Goal: Transaction & Acquisition: Book appointment/travel/reservation

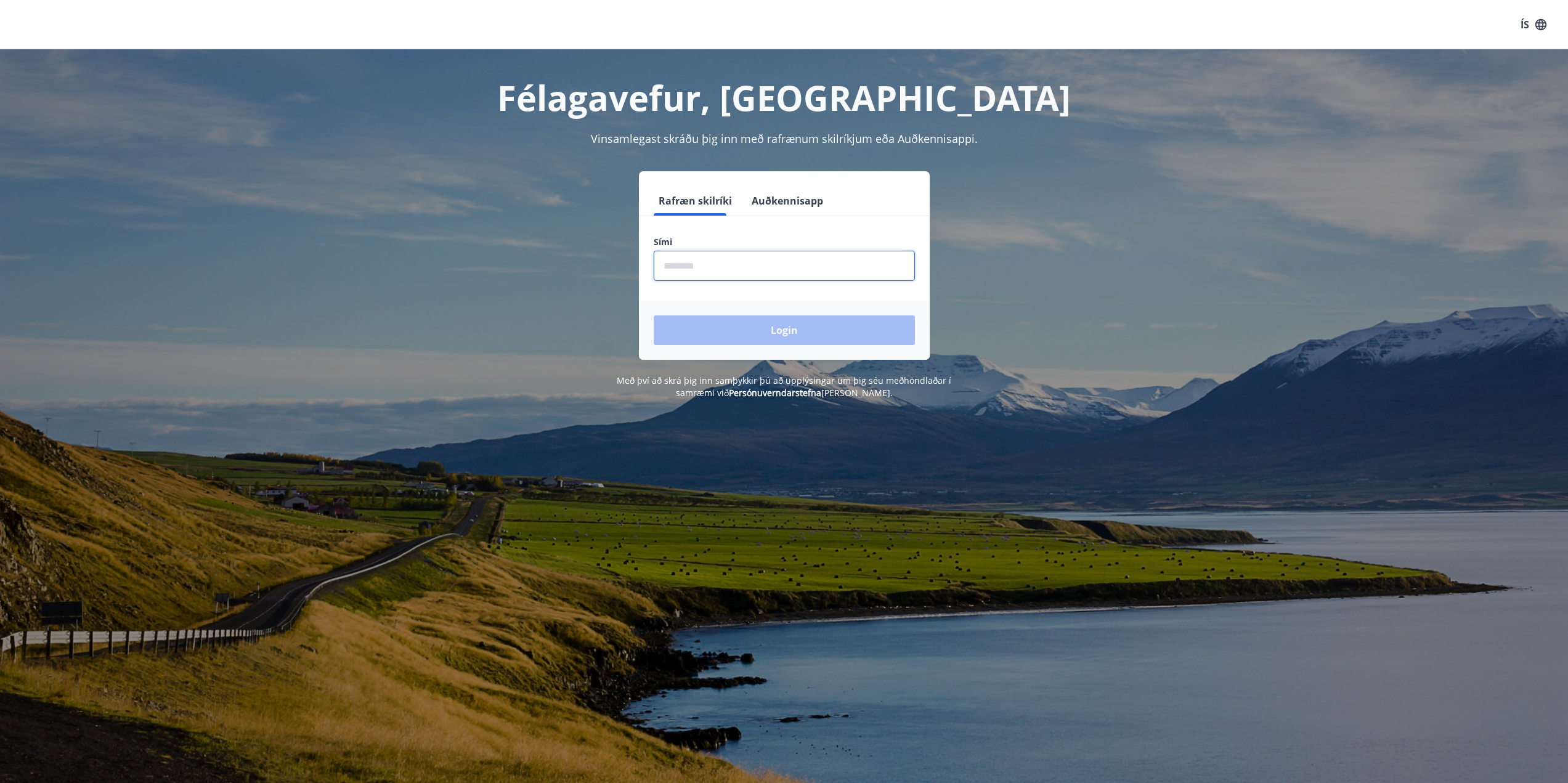
click at [761, 273] on input "phone" at bounding box center [784, 266] width 261 height 31
type input "********"
click at [770, 331] on button "Login" at bounding box center [784, 329] width 261 height 30
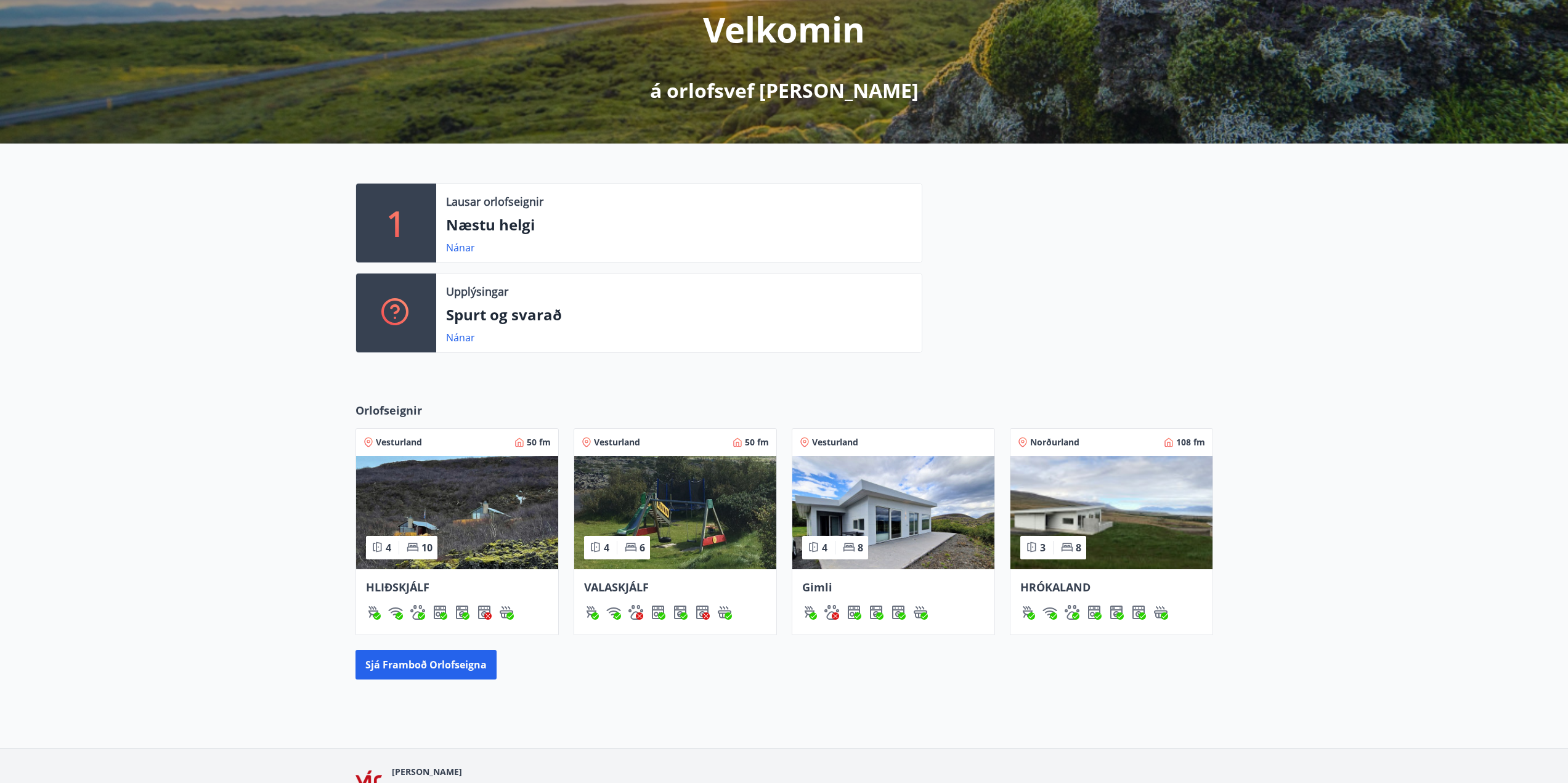
scroll to position [233, 0]
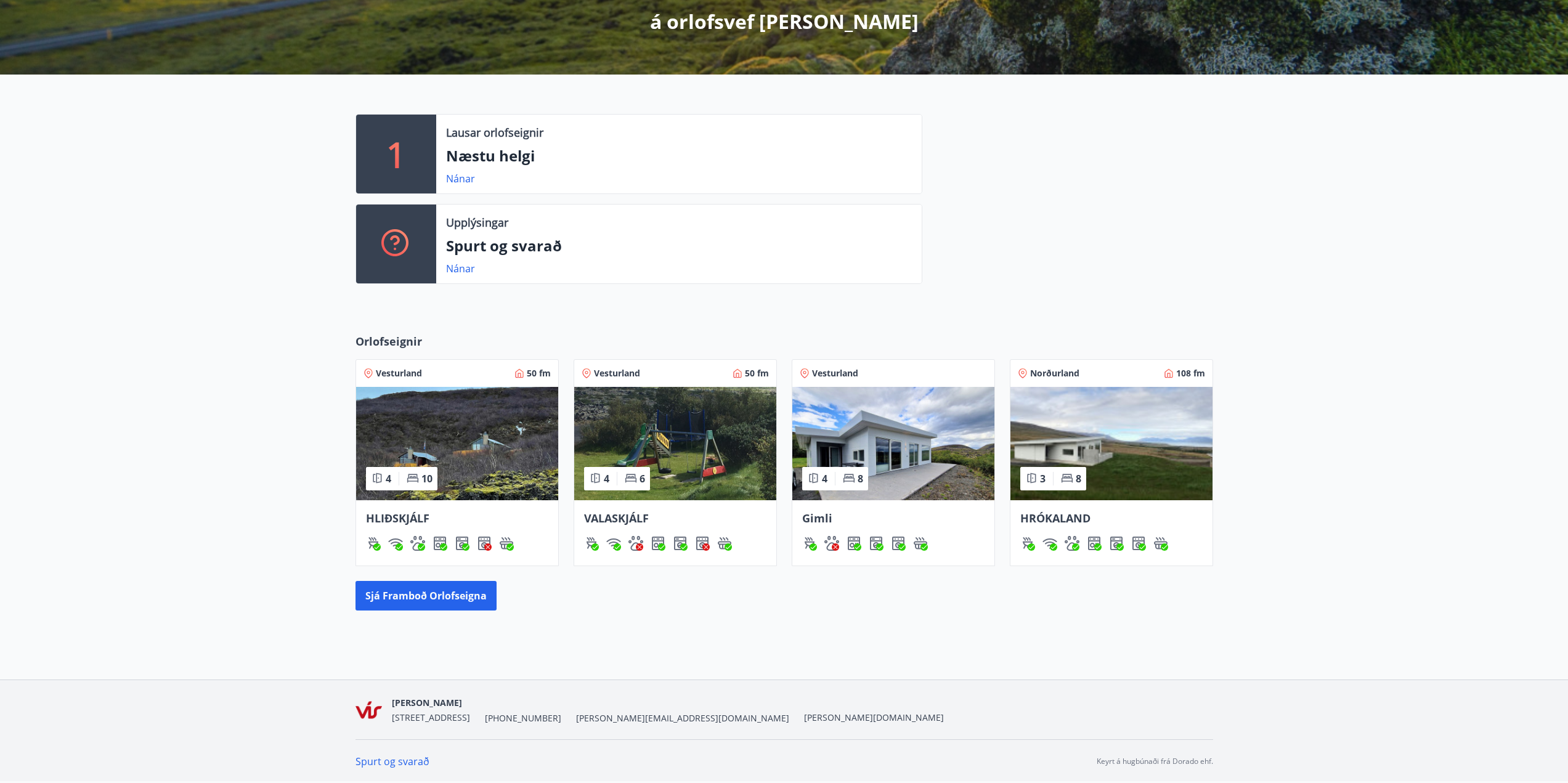
click at [842, 513] on div "Gimli" at bounding box center [893, 518] width 183 height 16
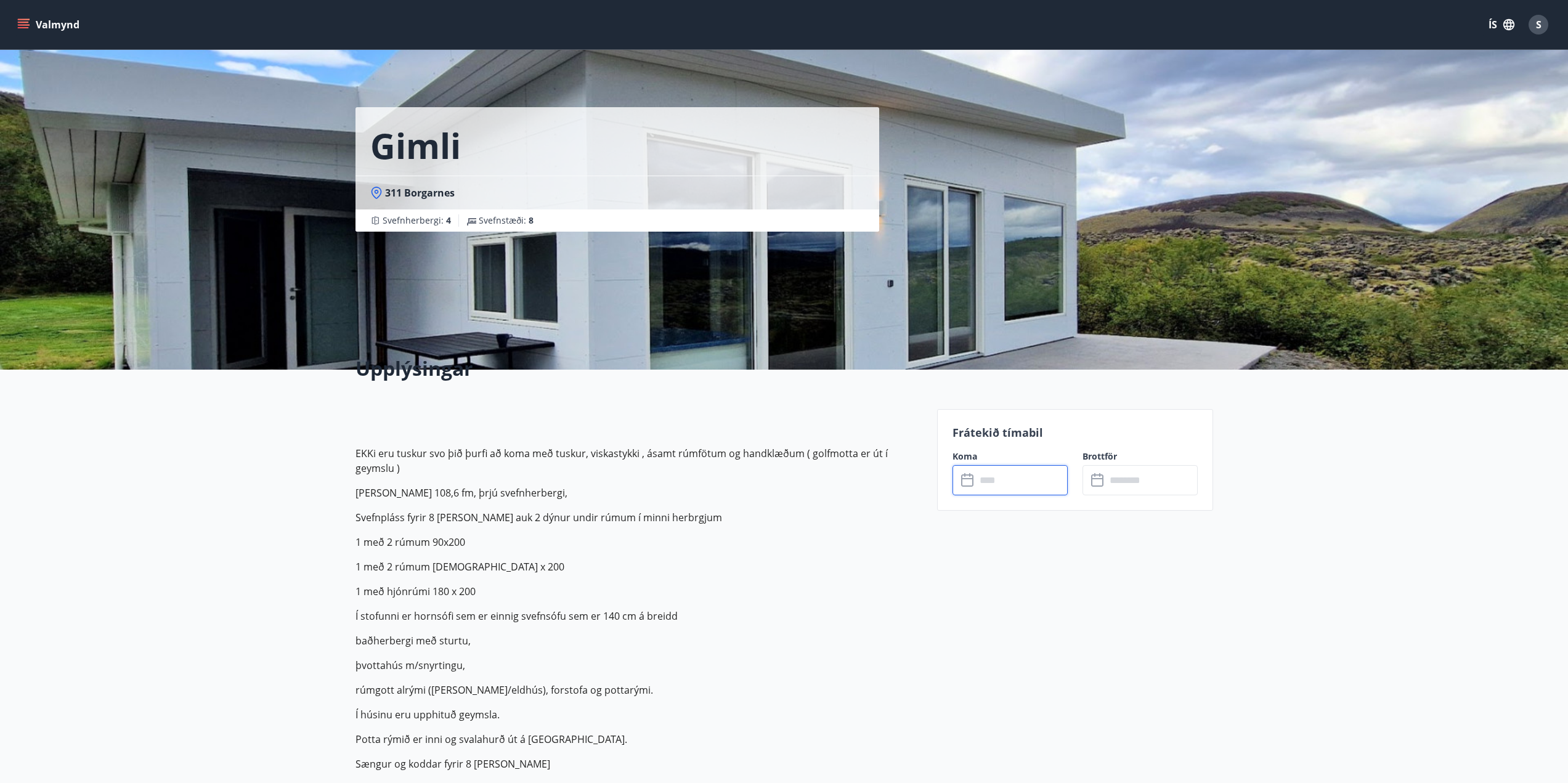
click at [1014, 487] on input "text" at bounding box center [1022, 481] width 92 height 31
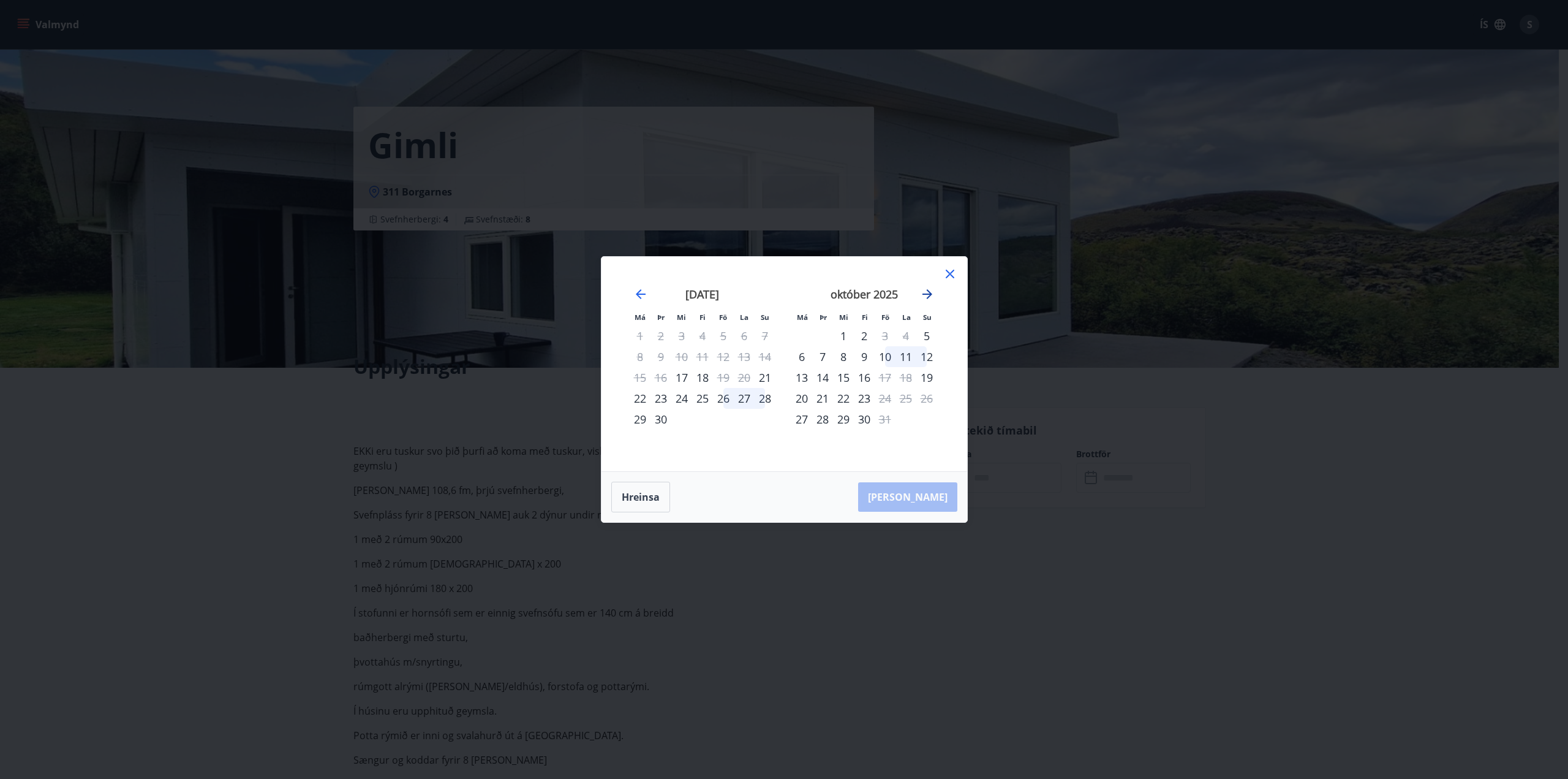
click at [932, 292] on icon "Move forward to switch to the next month." at bounding box center [927, 294] width 14 height 14
click at [446, 487] on div "Má Þr Mi Fi Fö La Su Má Þr Mi Fi Fö La Su [DATE] 1 2 3 4 5 6 7 8 9 10 11 12 13 …" at bounding box center [784, 390] width 1568 height 779
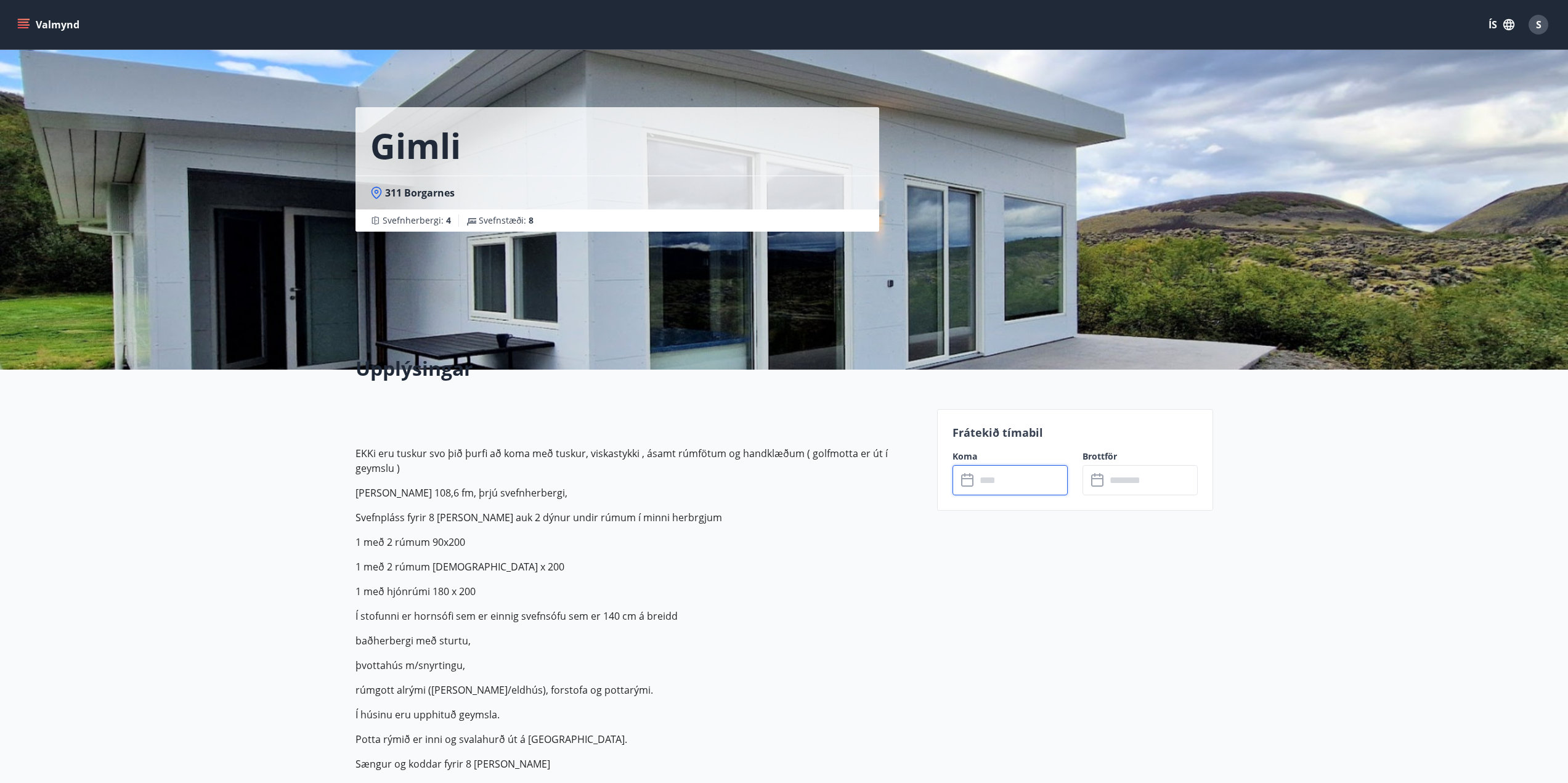
click at [1014, 482] on input "text" at bounding box center [1022, 481] width 92 height 31
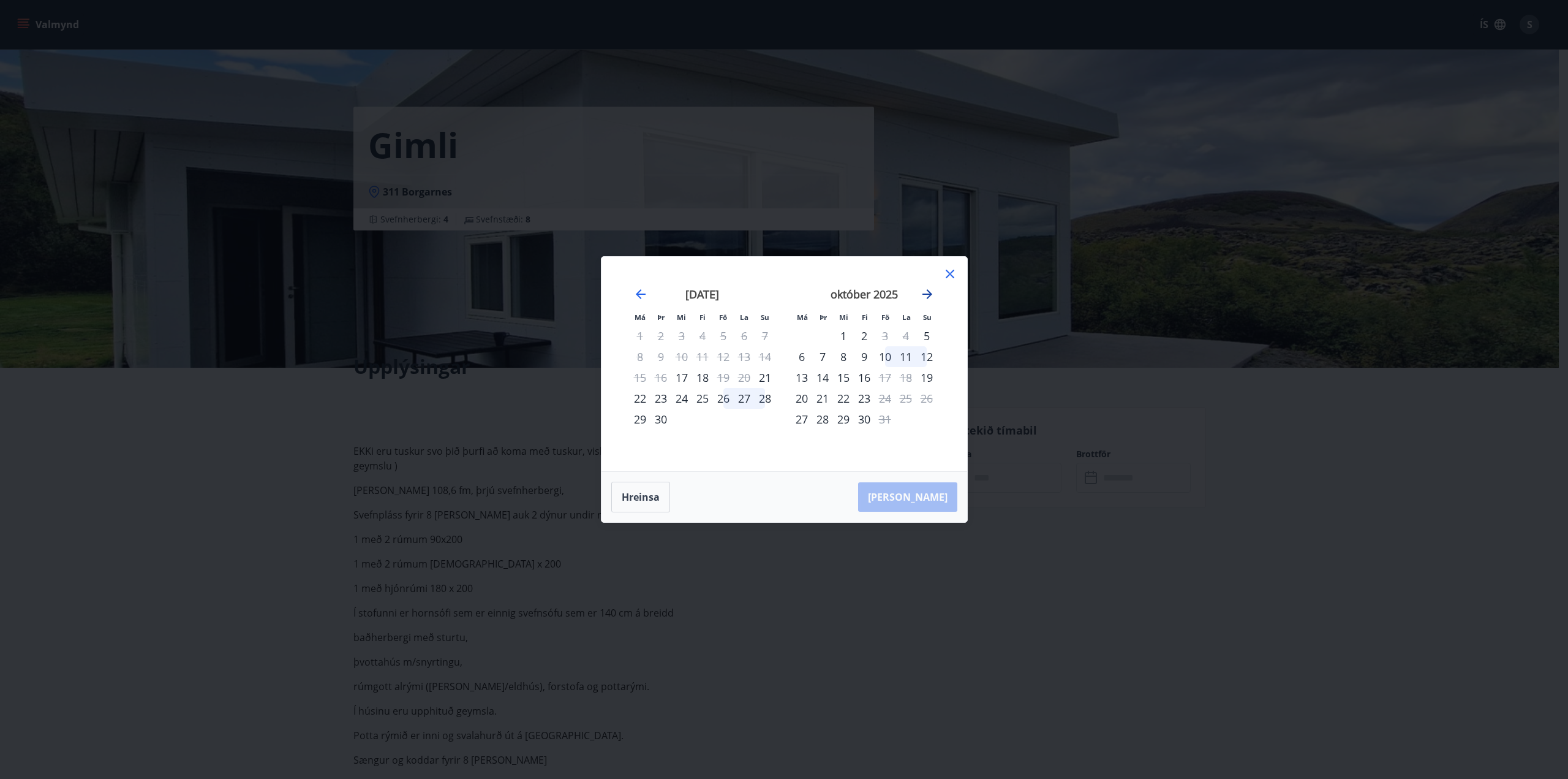
click at [925, 295] on icon "Move forward to switch to the next month." at bounding box center [927, 294] width 10 height 10
click at [634, 290] on icon "Move backward to switch to the previous month." at bounding box center [641, 294] width 14 height 14
drag, startPoint x: 948, startPoint y: 605, endPoint x: 916, endPoint y: 573, distance: 45.3
click at [948, 605] on div "Má Þr Mi Fi Fö La Su Má Þr Mi Fi Fö La Su [DATE] 1 2 3 4 5 6 7 8 9 10 11 12 13 …" at bounding box center [784, 390] width 1568 height 779
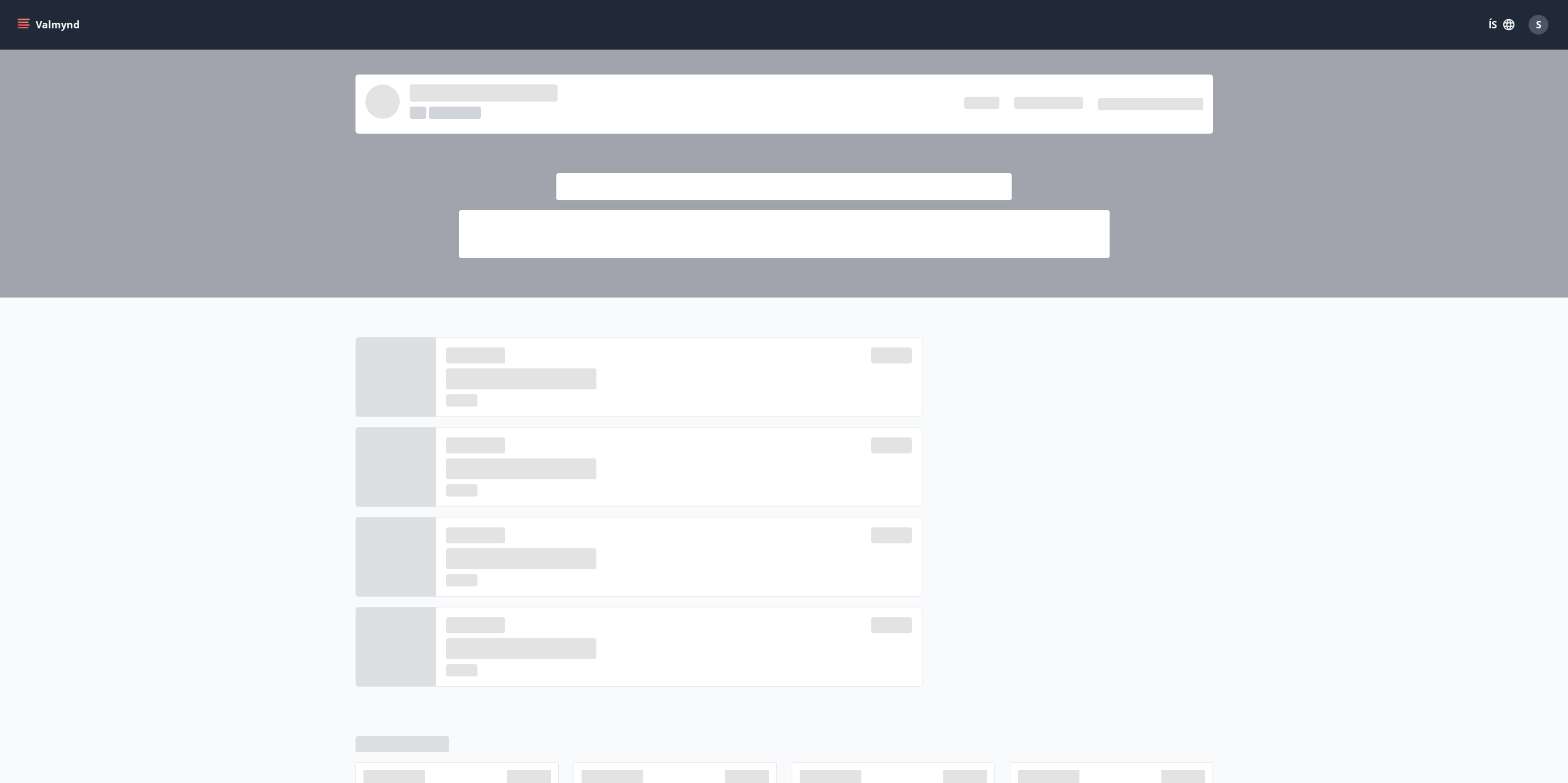
scroll to position [233, 0]
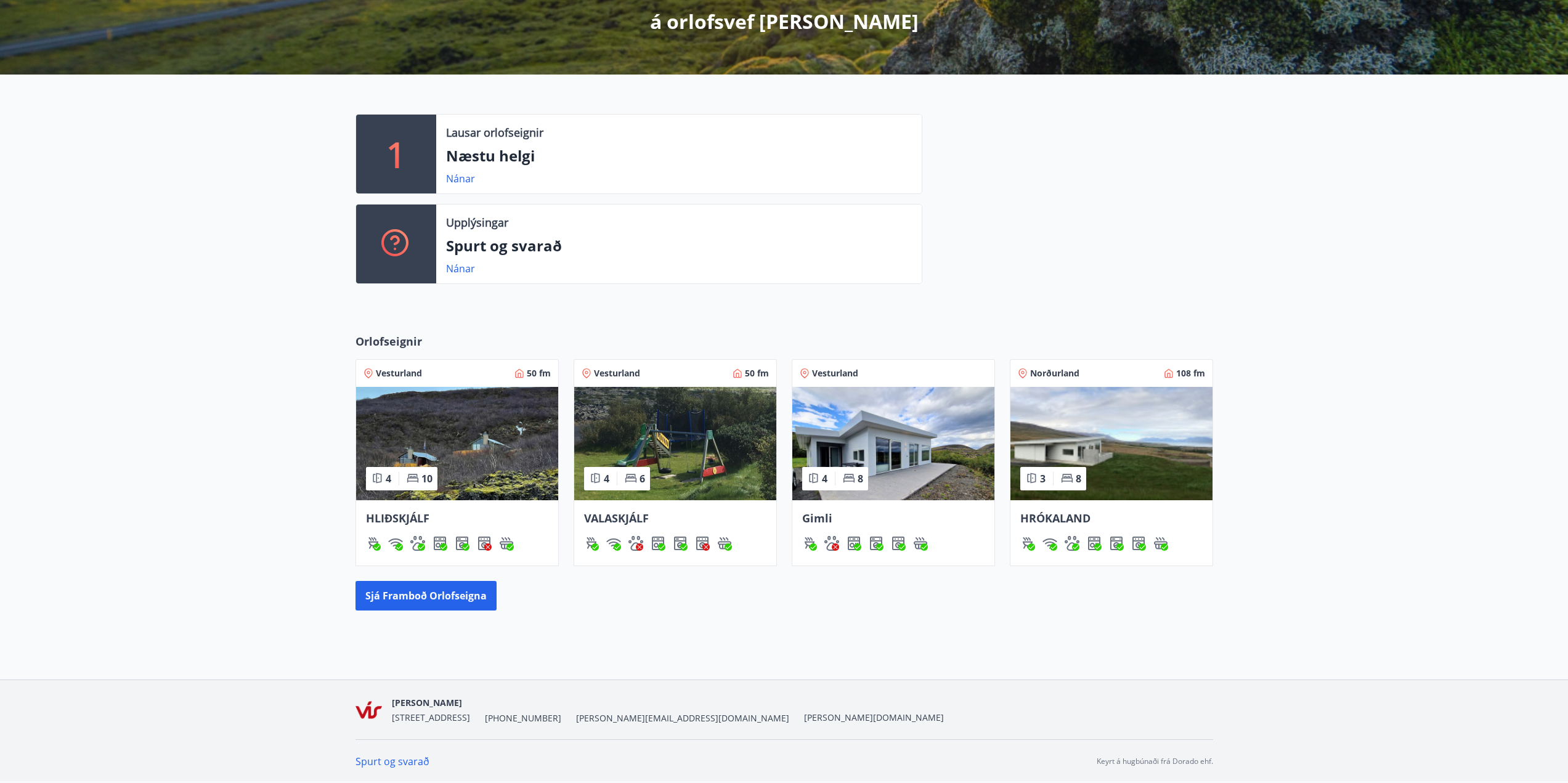
click at [479, 518] on div "HLIÐSKJÁLF" at bounding box center [457, 518] width 183 height 16
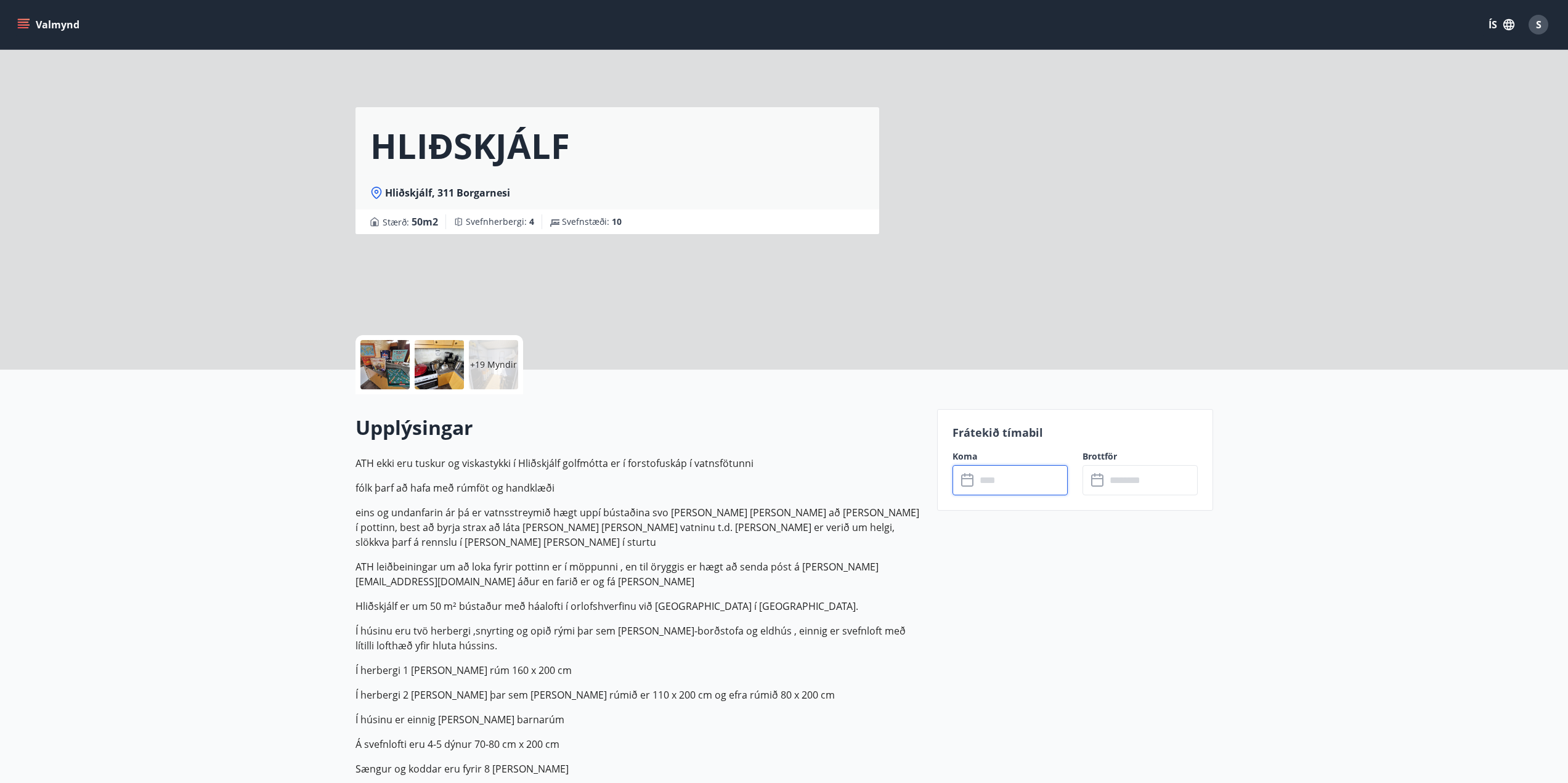
click at [1004, 478] on input "text" at bounding box center [1022, 481] width 92 height 31
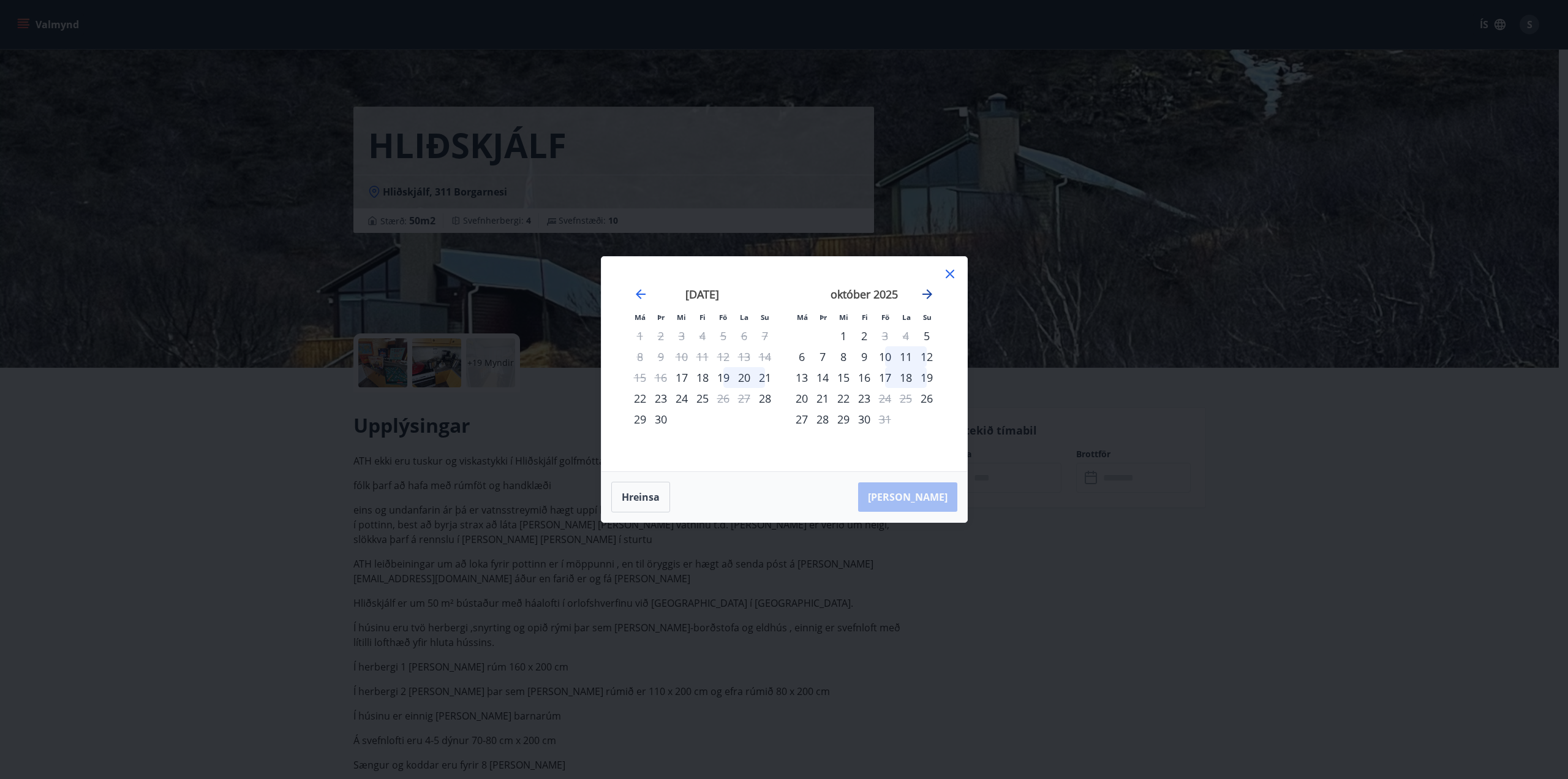
click at [927, 291] on icon "Move forward to switch to the next month." at bounding box center [927, 294] width 10 height 10
drag, startPoint x: 1002, startPoint y: 699, endPoint x: 967, endPoint y: 627, distance: 80.1
click at [1007, 693] on div "Má Þr Mi Fi Fö La Su Má Þr Mi Fi Fö La Su [DATE] 1 2 3 4 5 6 7 8 9 10 11 12 13 …" at bounding box center [784, 390] width 1568 height 779
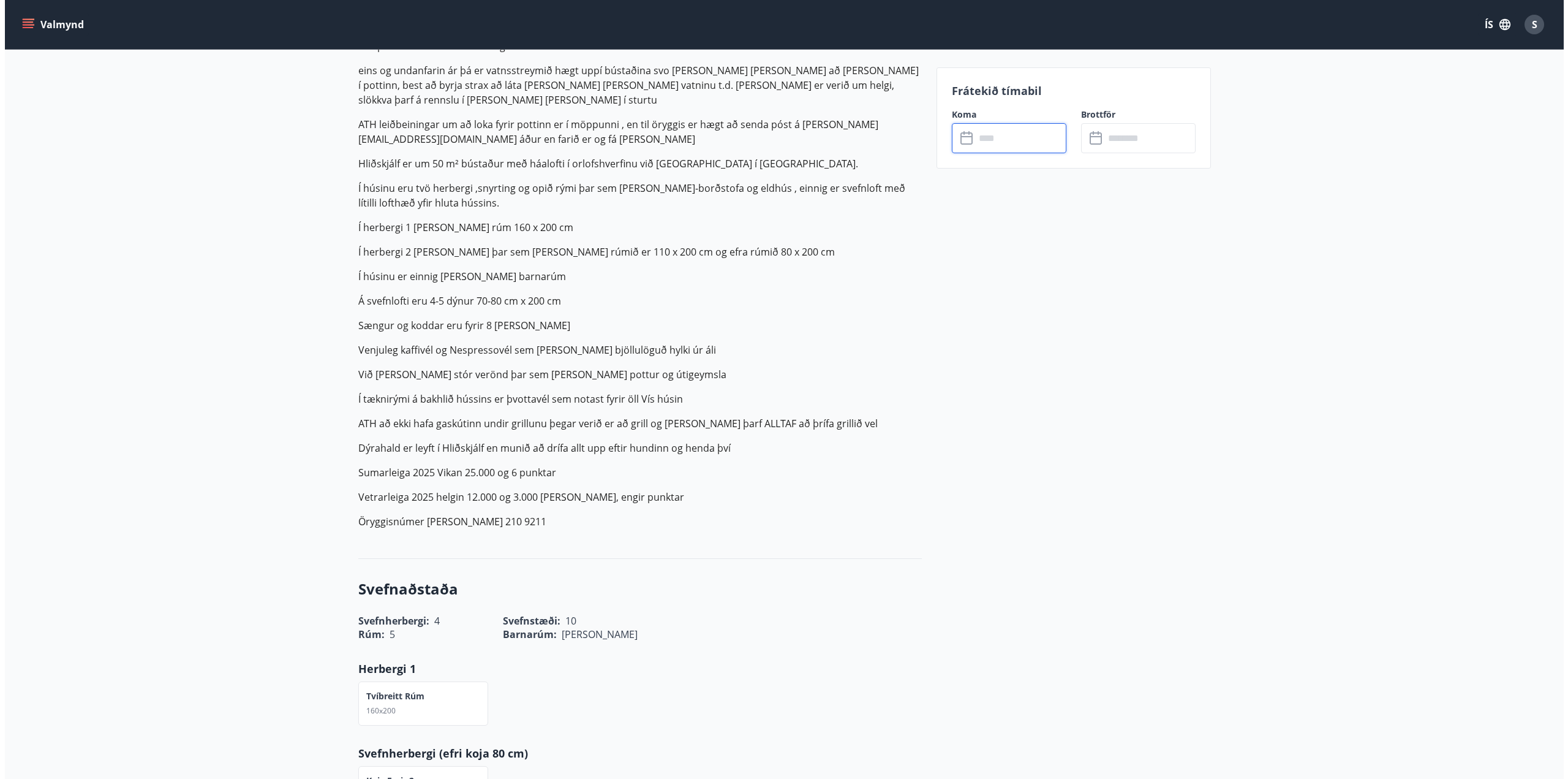
scroll to position [184, 0]
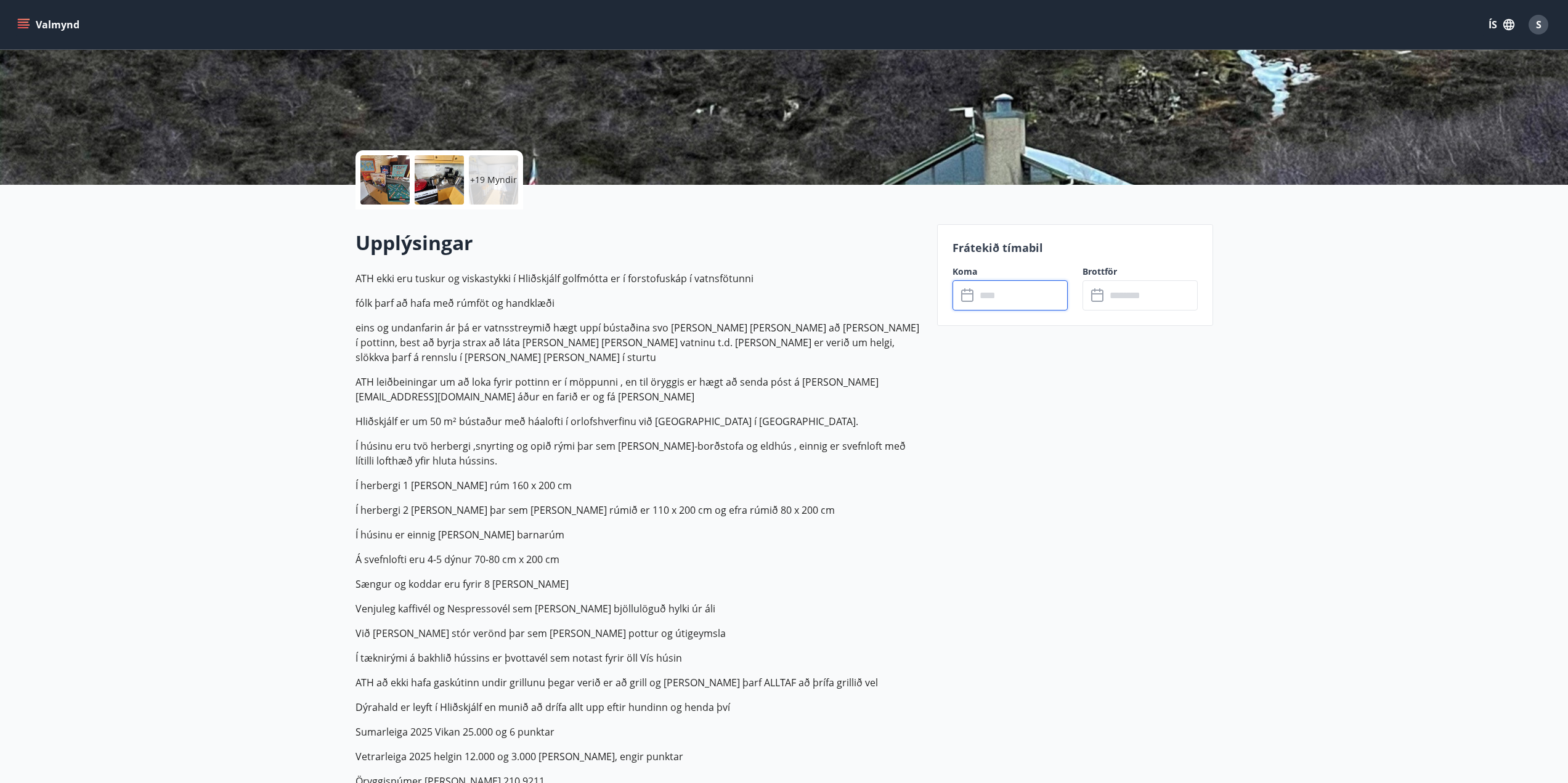
click at [453, 174] on div at bounding box center [439, 180] width 50 height 50
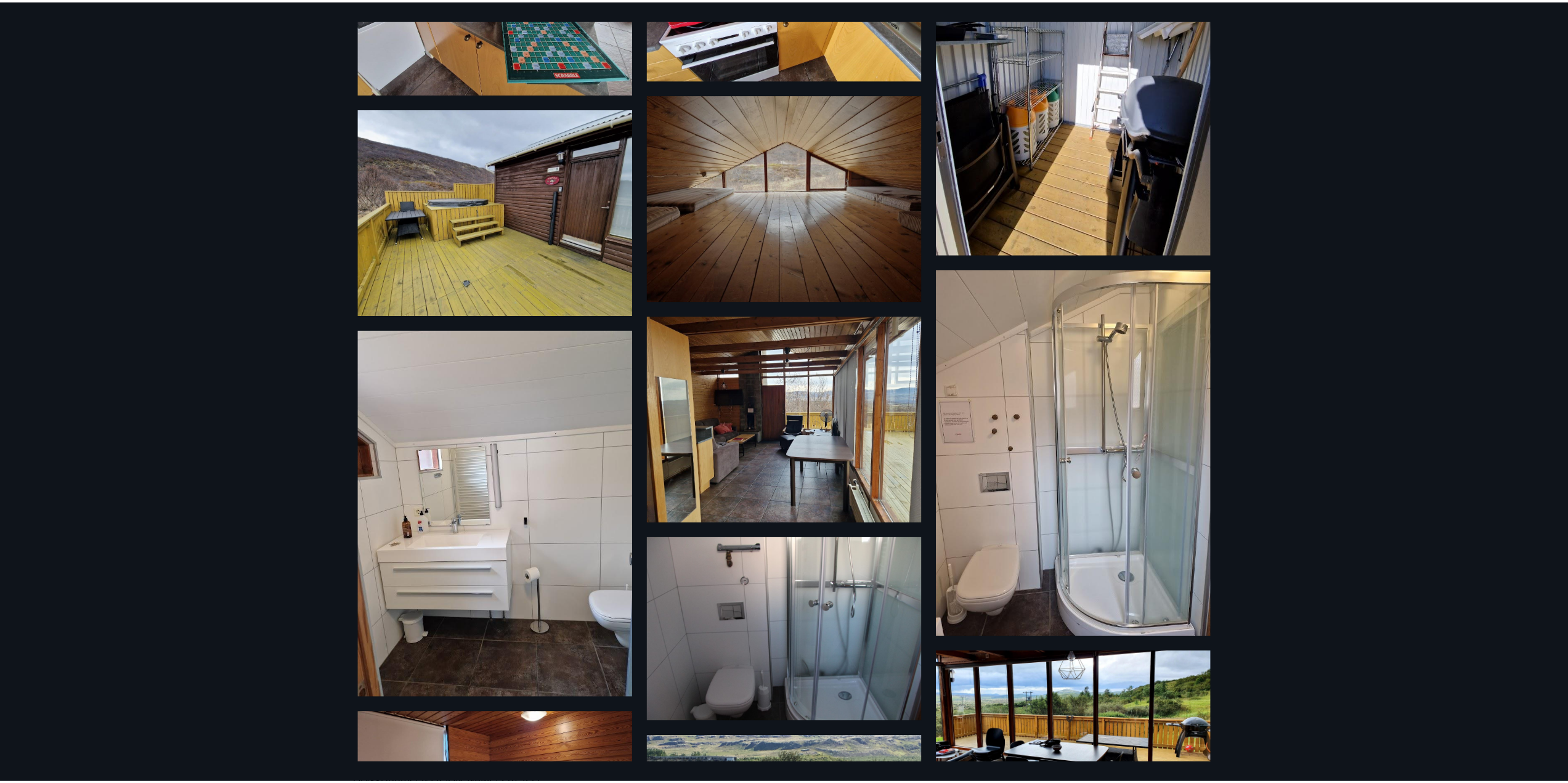
scroll to position [0, 0]
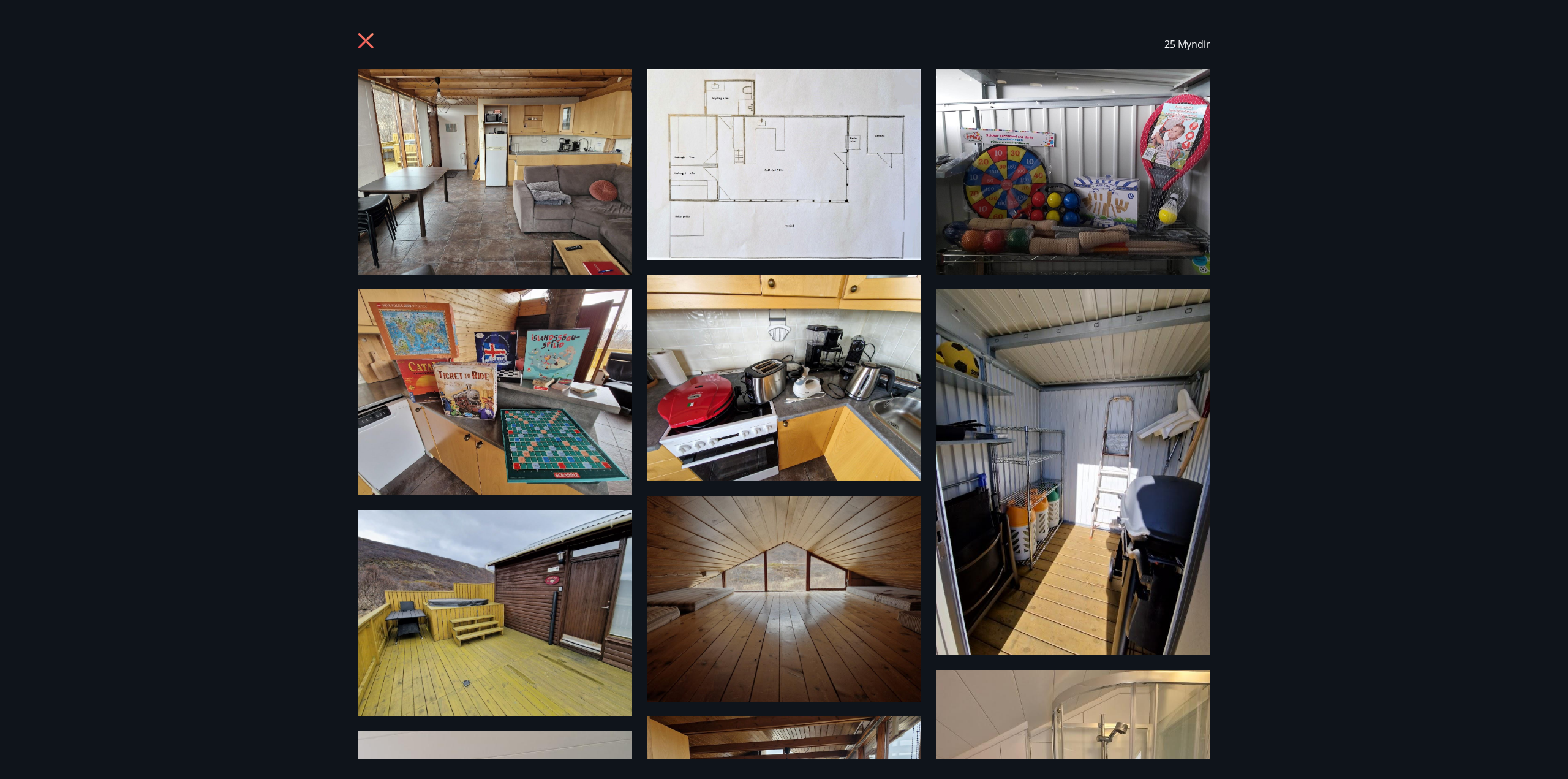
click at [366, 39] on icon at bounding box center [365, 40] width 3 height 3
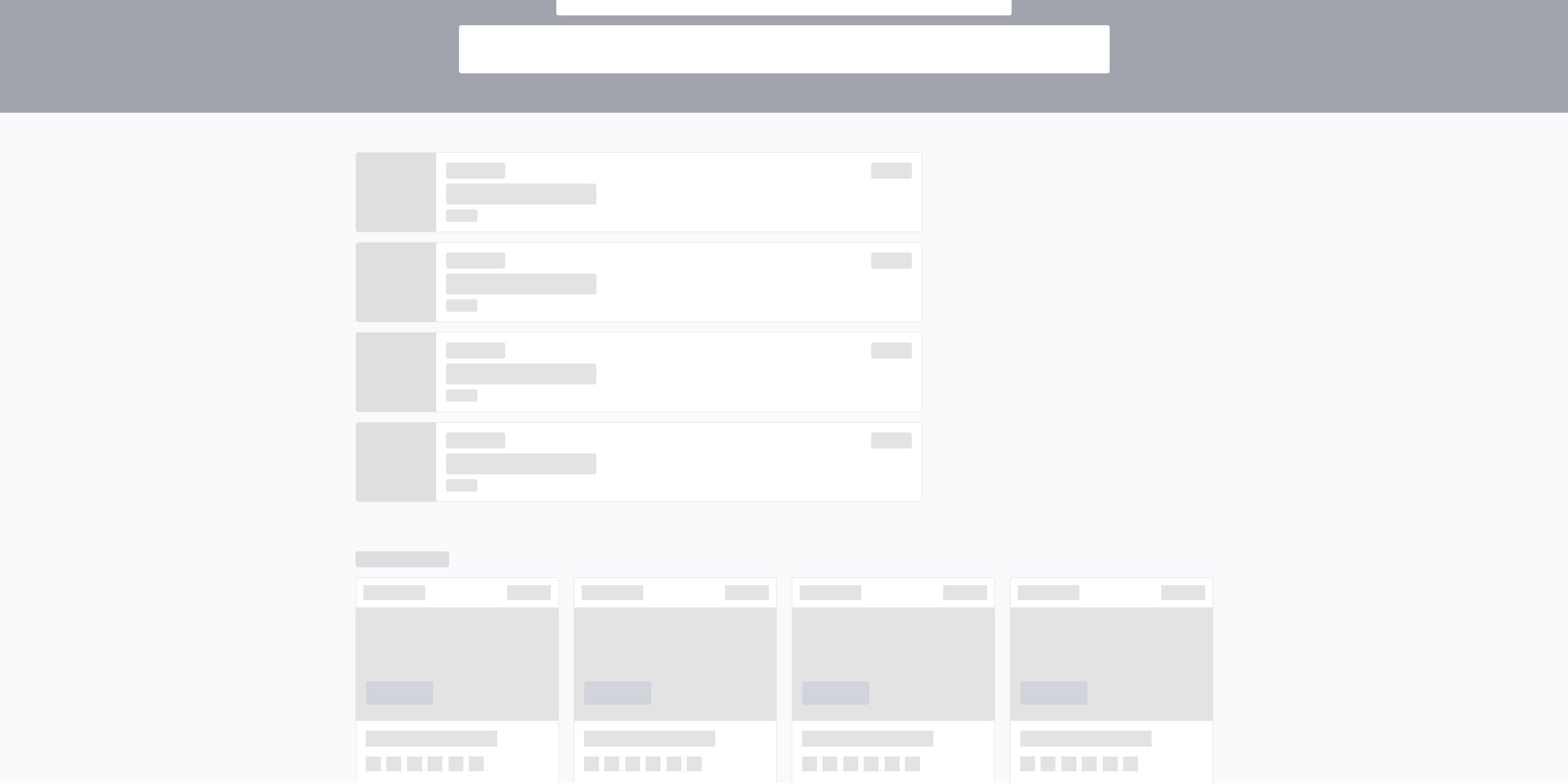
scroll to position [233, 0]
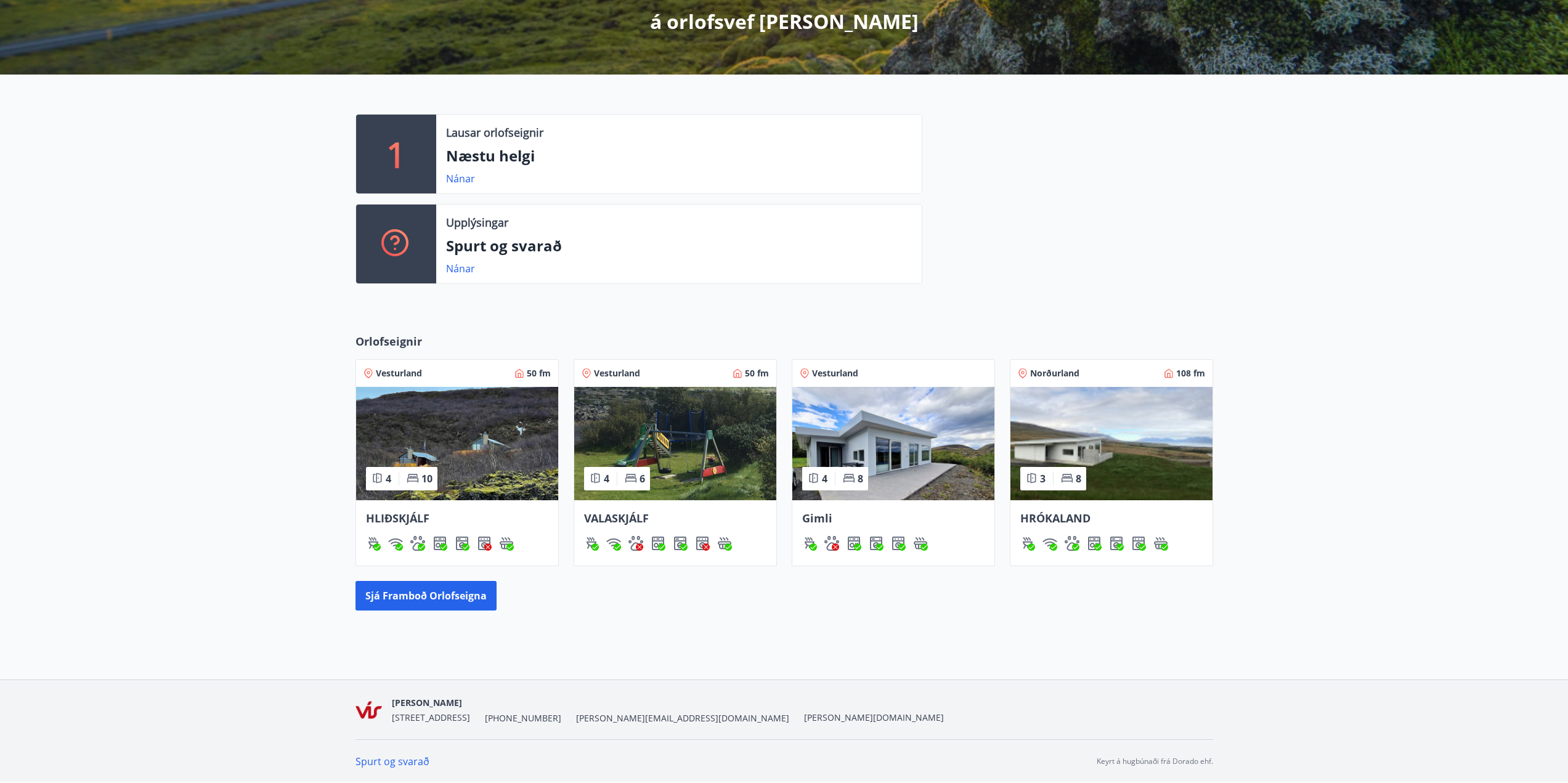
click at [943, 425] on img at bounding box center [893, 444] width 203 height 113
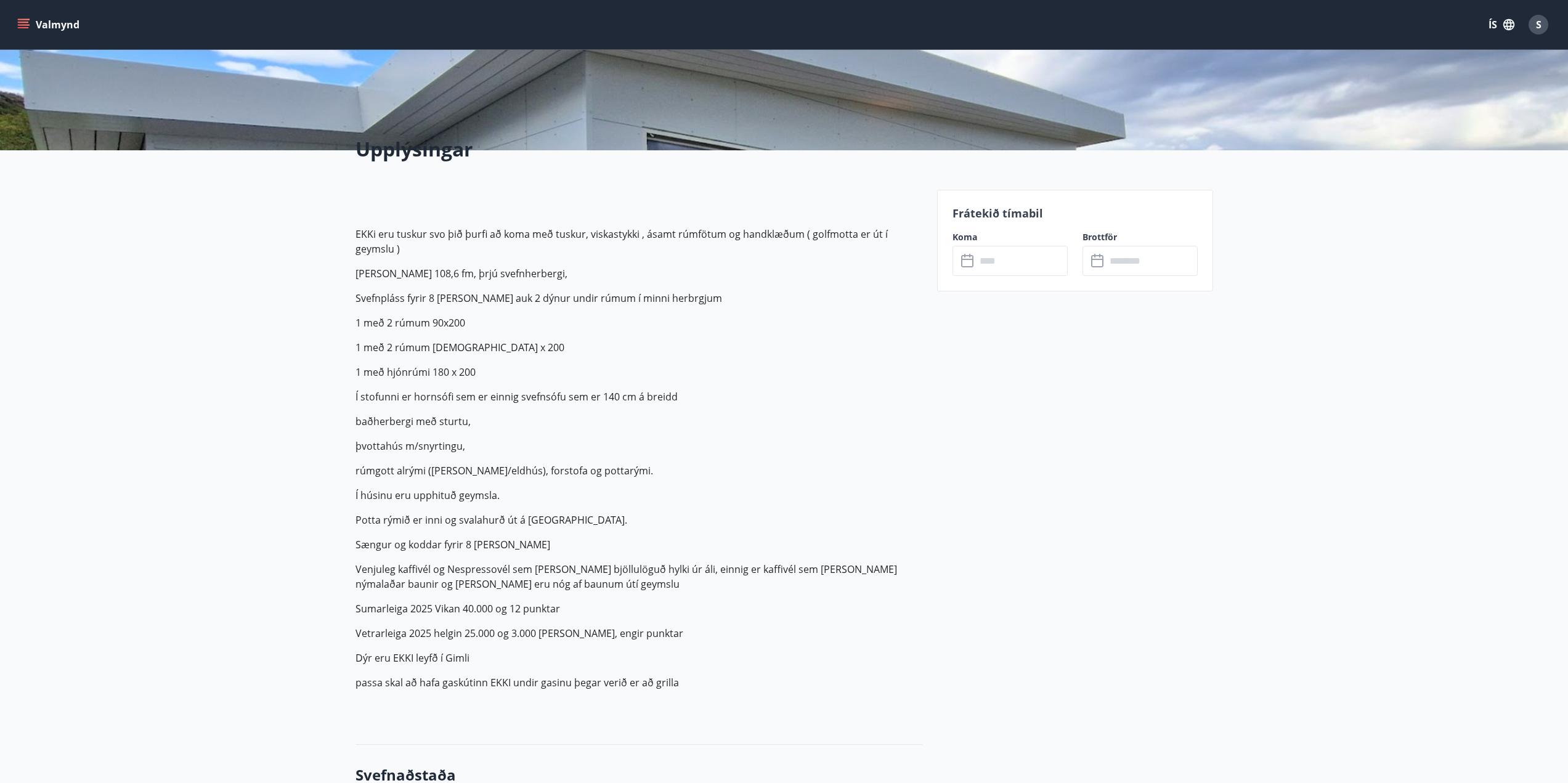
scroll to position [247, 0]
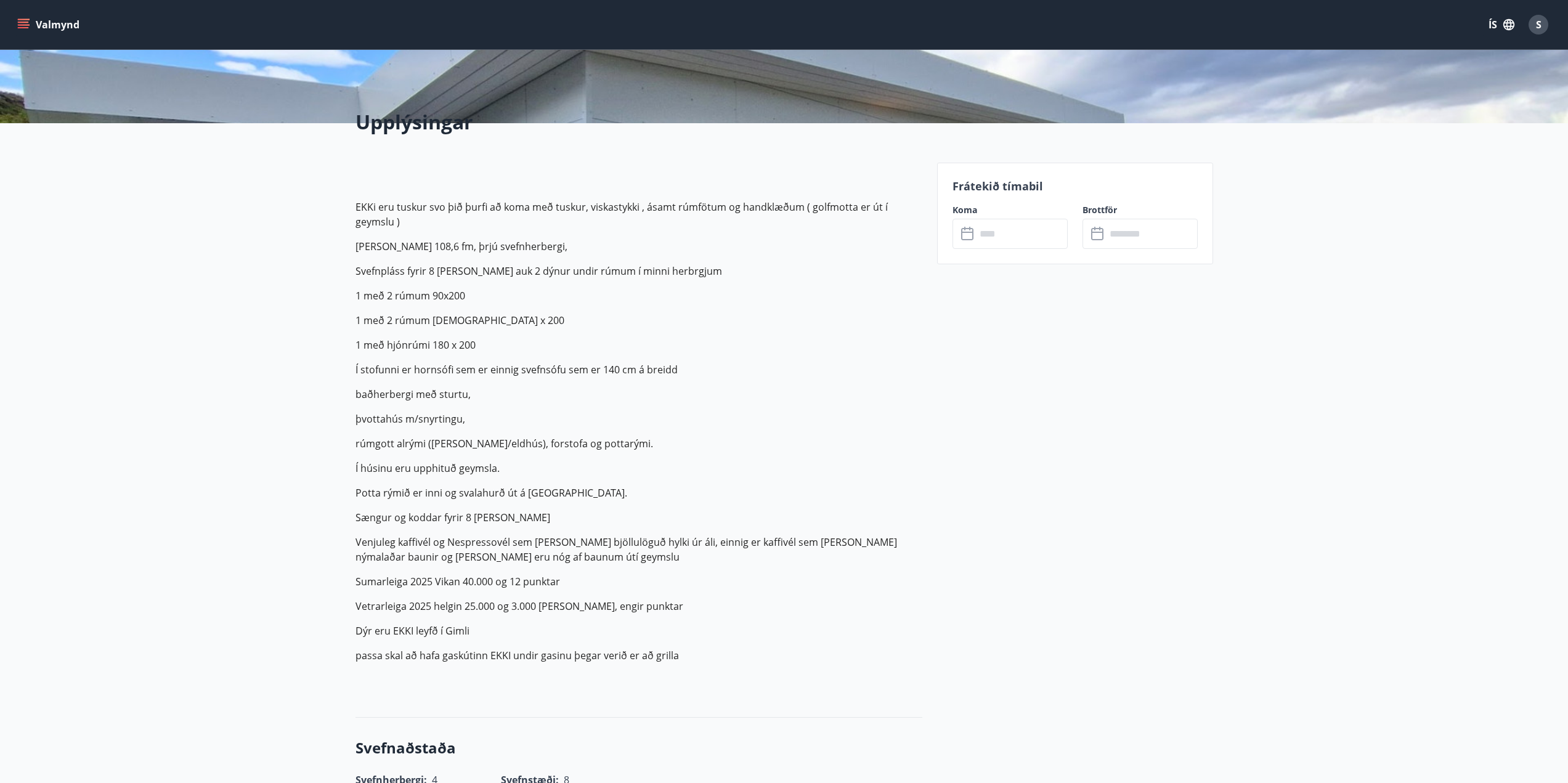
click at [493, 580] on p "Sumarleiga 2025 Vikan 40.000 og 12 punktar" at bounding box center [639, 581] width 567 height 14
click at [480, 601] on p "Vetrarleiga 2025 helgin 25.000 og 3.000 [PERSON_NAME], engir punktar" at bounding box center [639, 606] width 567 height 14
copy p "Vetrarleiga 2025 helgin 25.000 og 3.000 [PERSON_NAME], engir punktar"
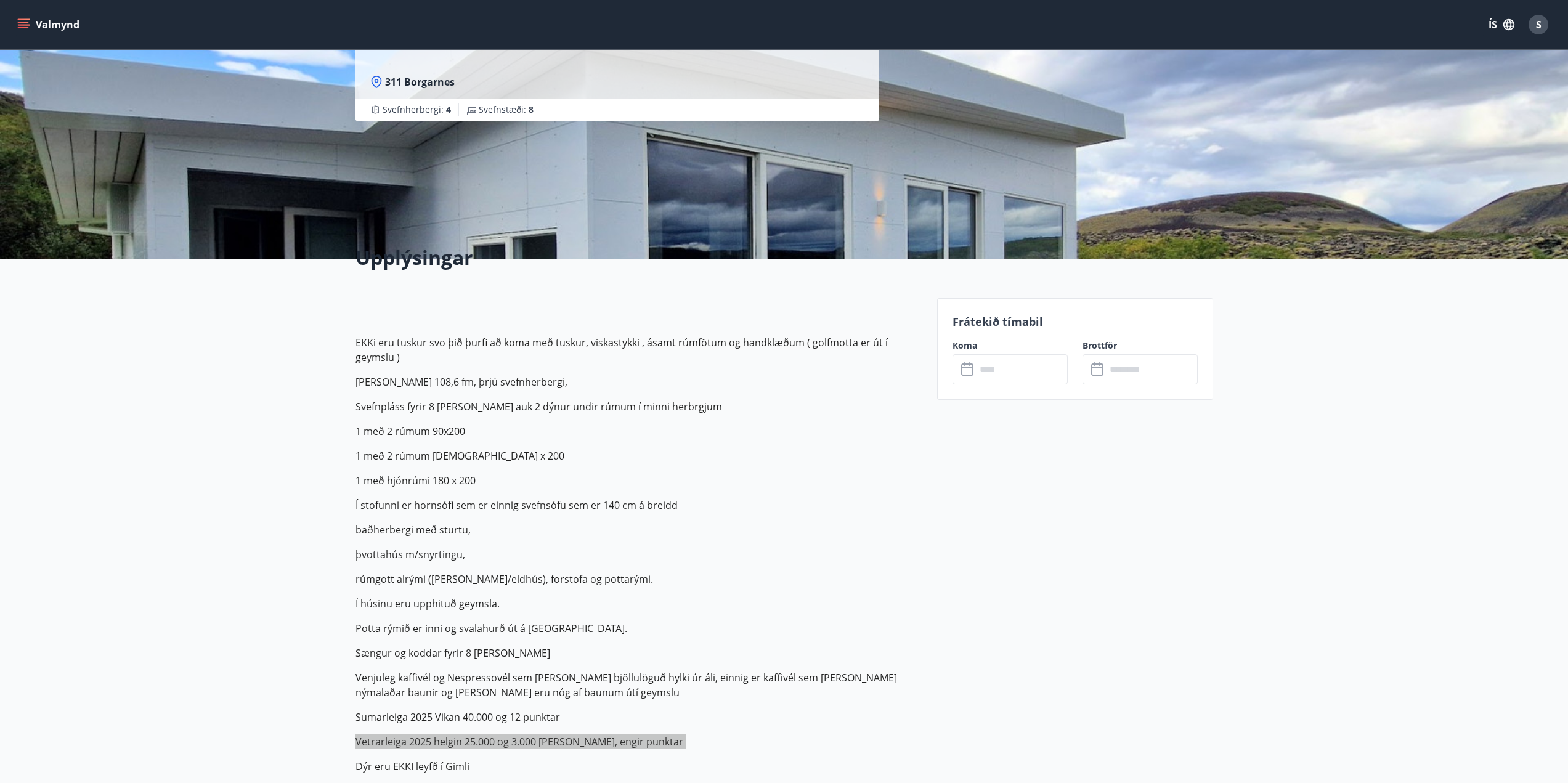
scroll to position [0, 0]
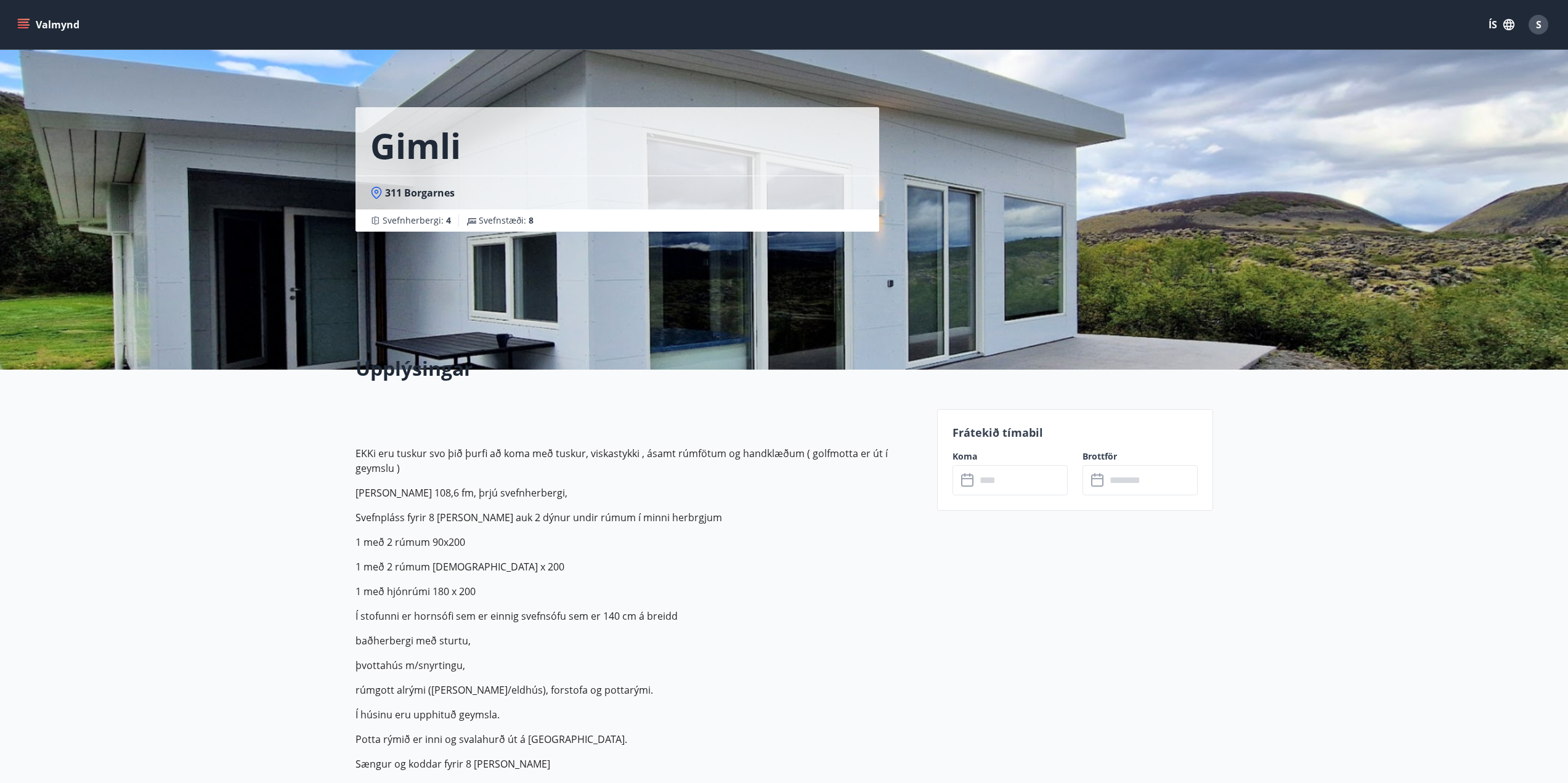
drag, startPoint x: 621, startPoint y: 202, endPoint x: 554, endPoint y: 234, distance: 74.2
click at [621, 202] on div "311 Borgarnes" at bounding box center [617, 193] width 524 height 34
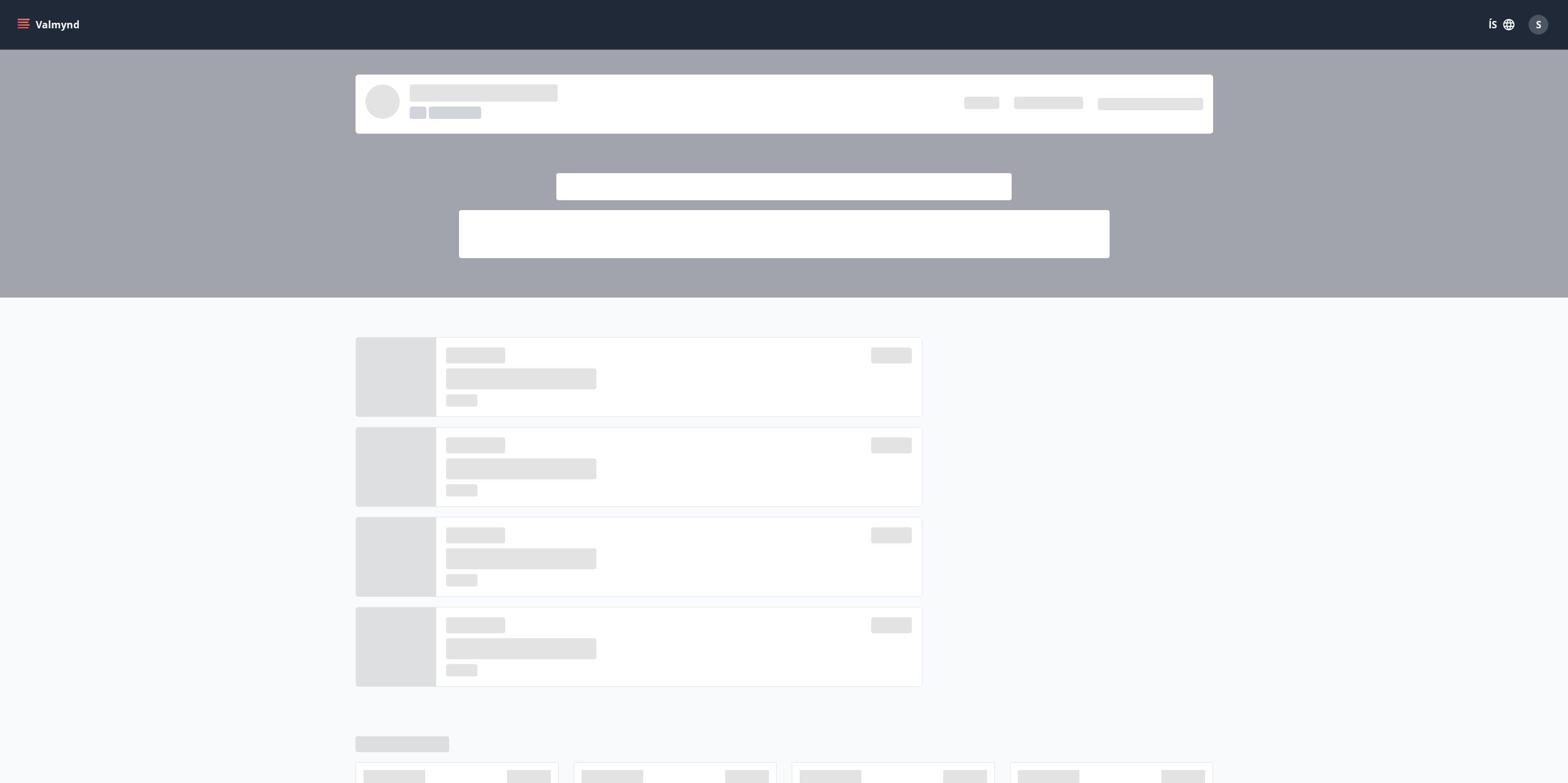
scroll to position [233, 0]
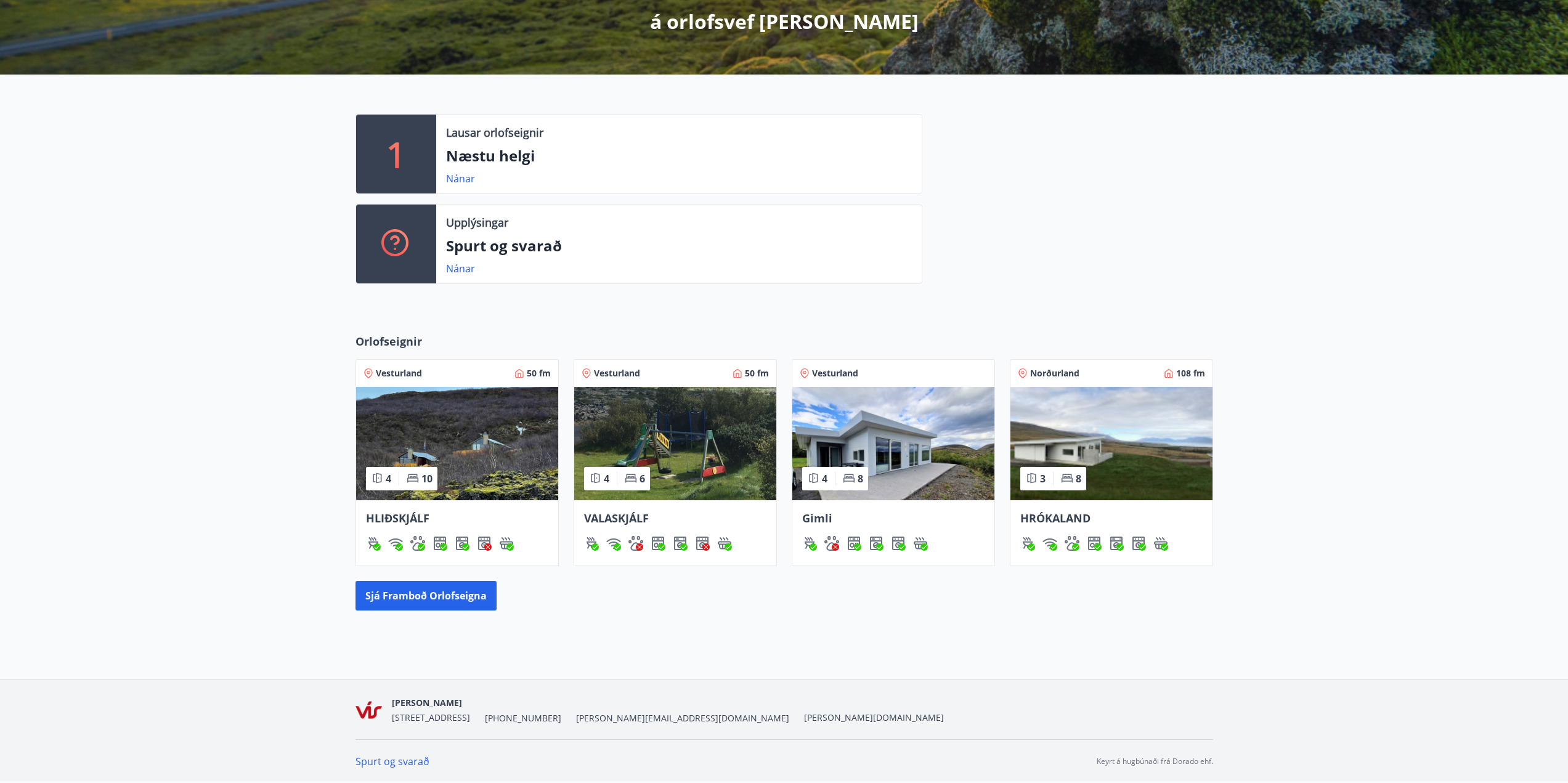
click at [513, 491] on img at bounding box center [457, 444] width 203 height 113
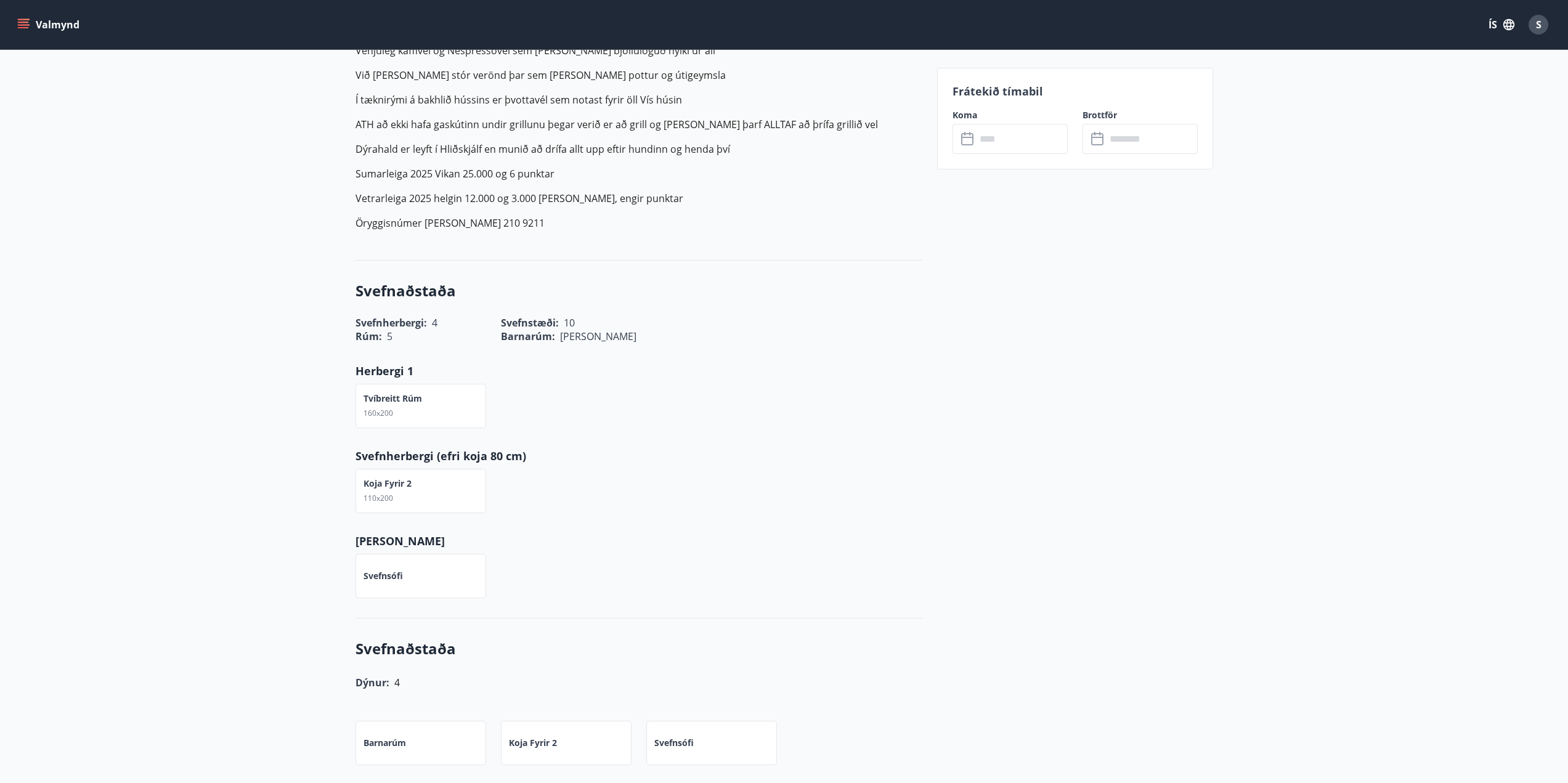
scroll to position [554, 0]
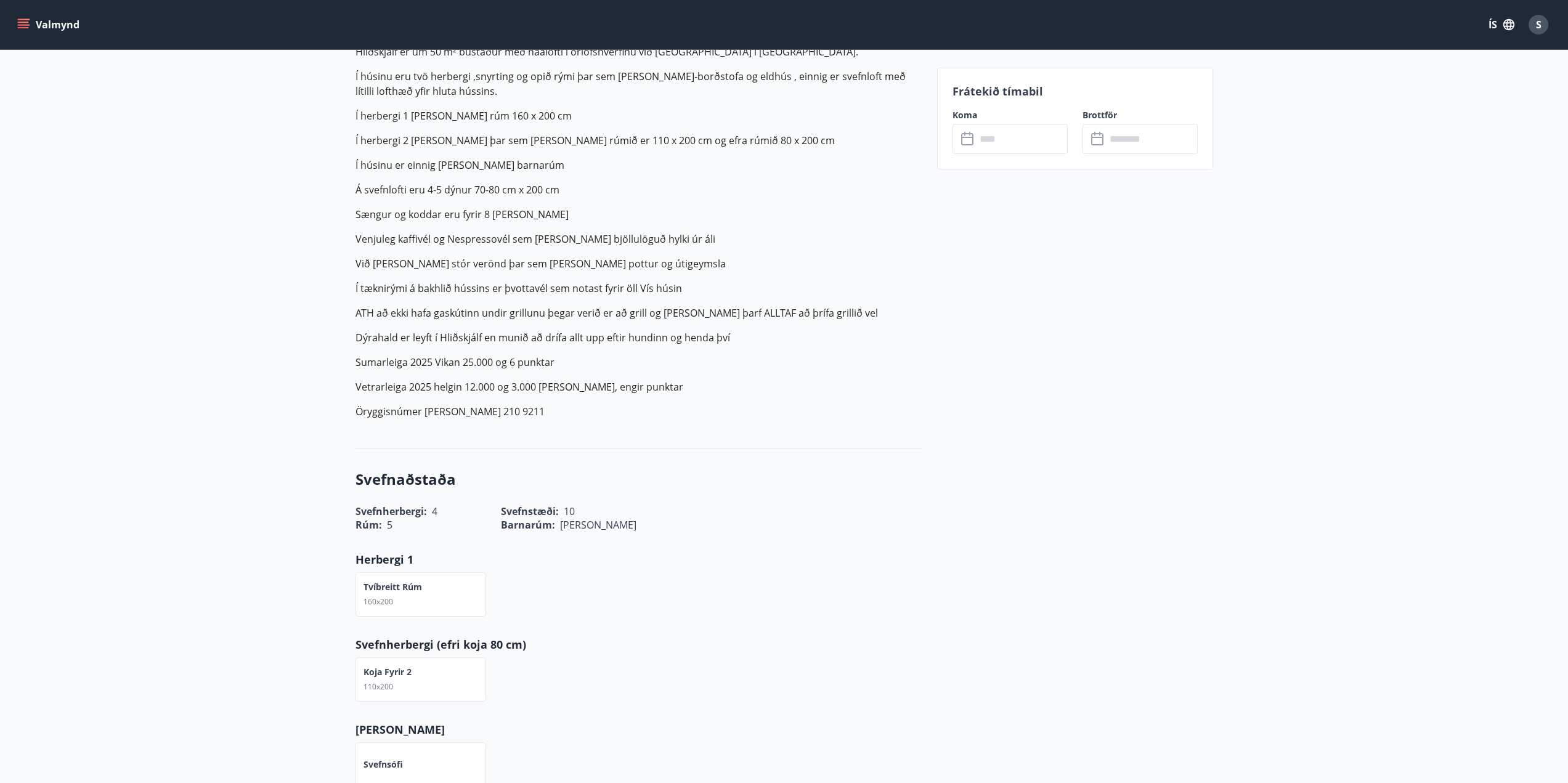
click at [527, 380] on p "Vetrarleiga 2025 helgin 12.000 og 3.000 [PERSON_NAME], engir punktar" at bounding box center [639, 387] width 567 height 14
copy p "Vetrarleiga 2025 helgin 12.000 og 3.000 [PERSON_NAME], engir punktar"
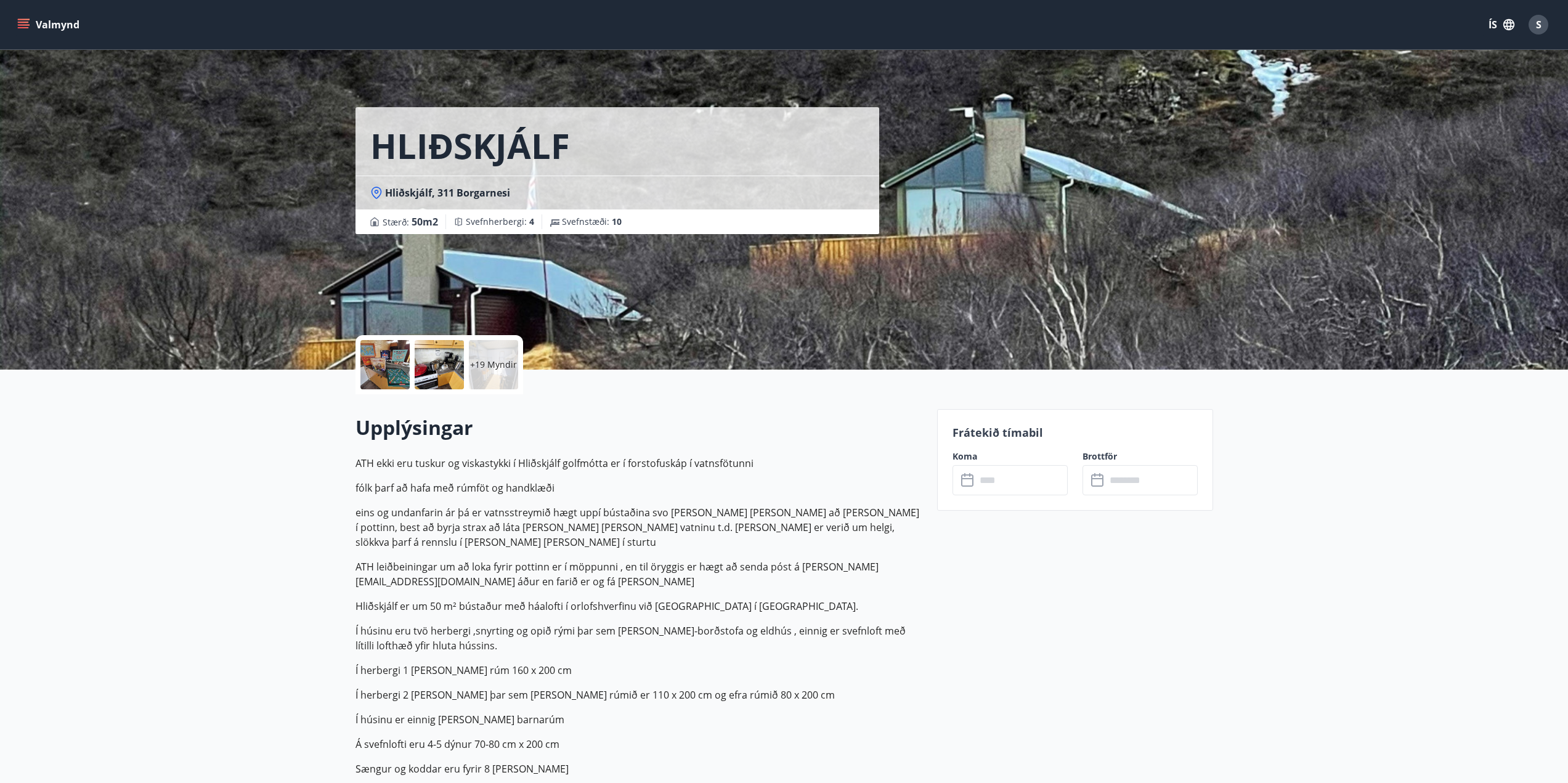
drag, startPoint x: 782, startPoint y: 500, endPoint x: 742, endPoint y: 14, distance: 487.6
click at [782, 500] on p "ATH ekki eru tuskur og viskastykki í Hliðskjálf golfmótta er í forstofuskáp í v…" at bounding box center [639, 715] width 567 height 518
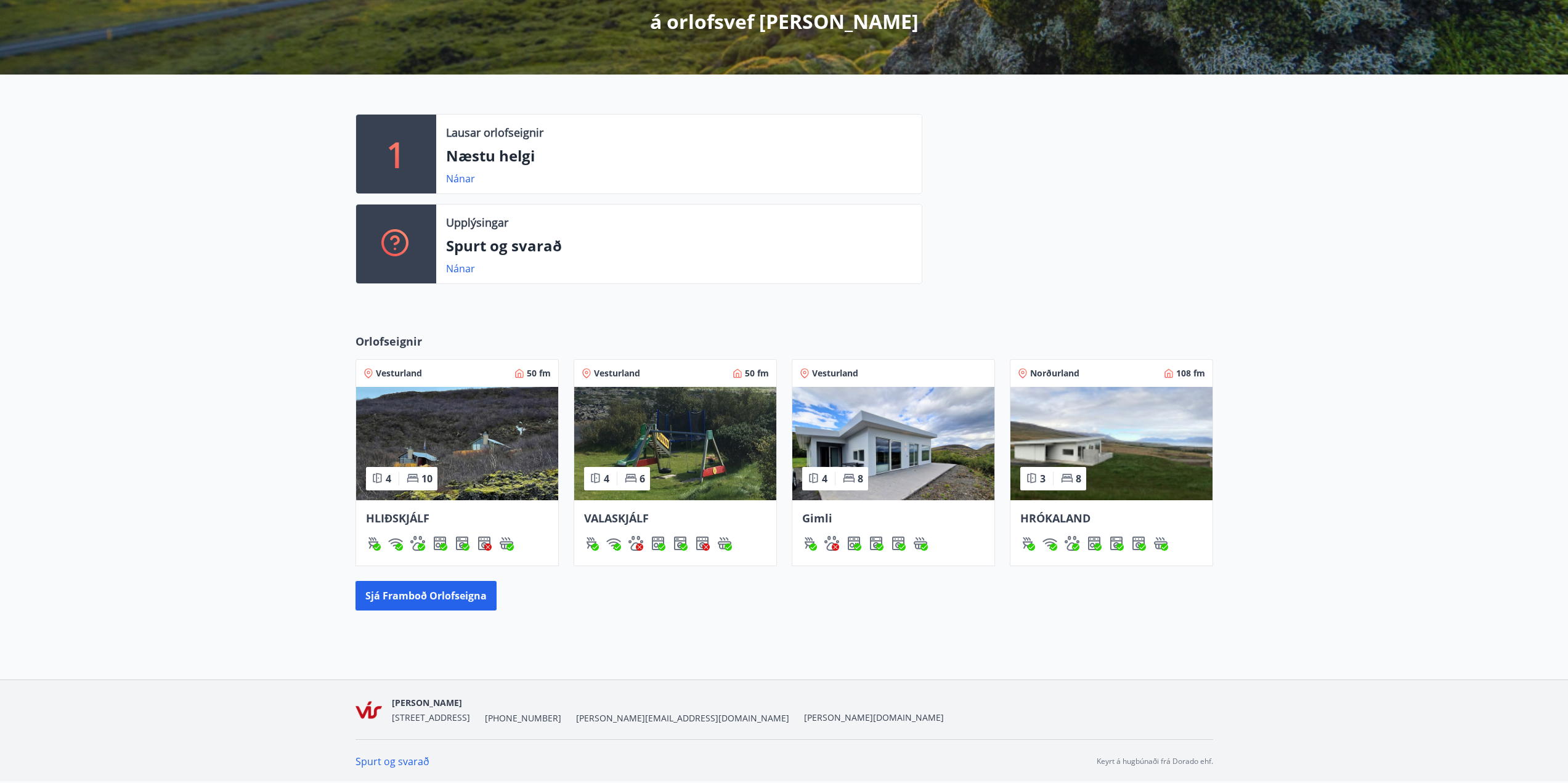
click at [653, 434] on img at bounding box center [675, 444] width 203 height 113
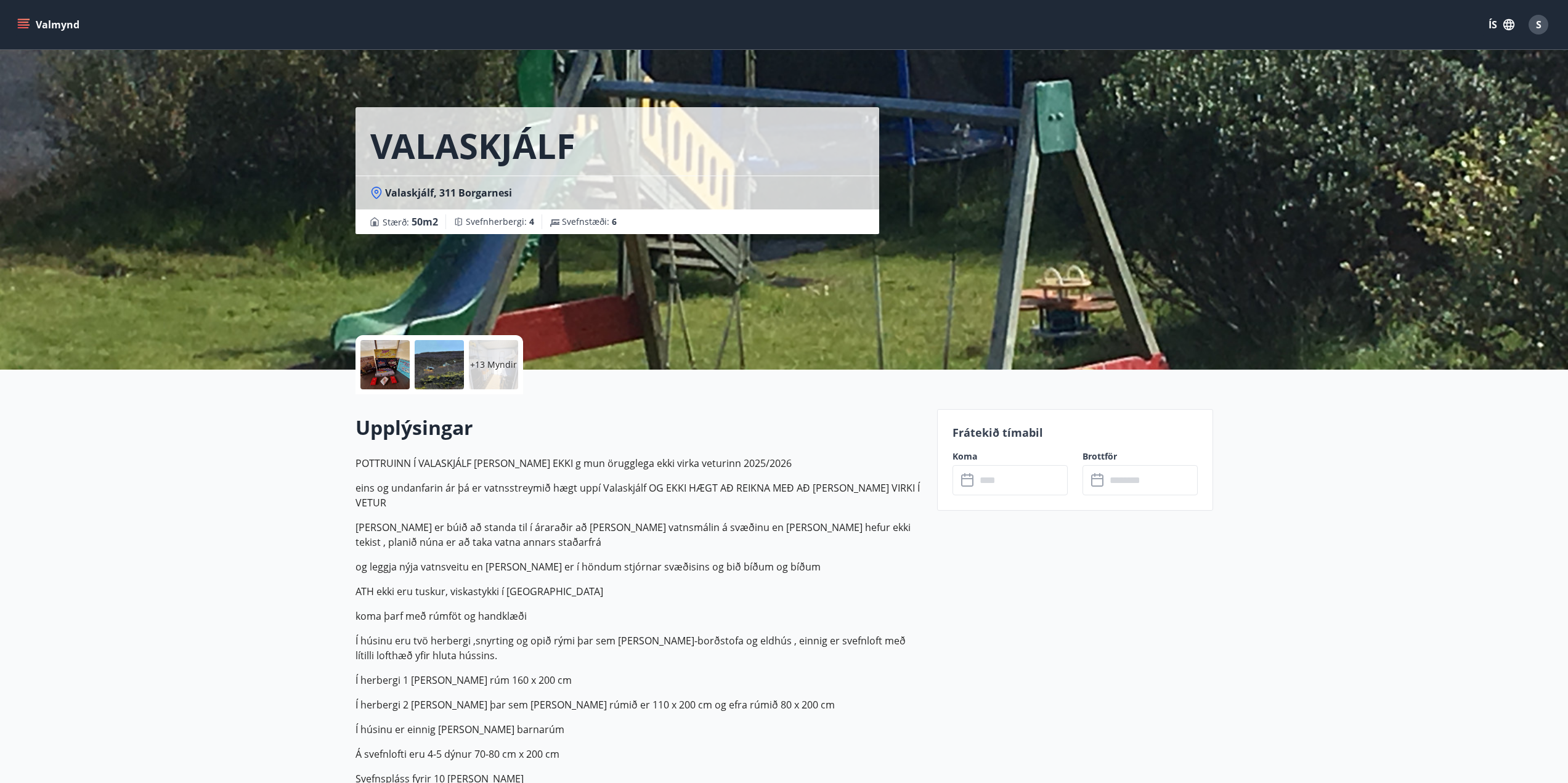
click at [486, 356] on div "+13 Myndir" at bounding box center [493, 364] width 50 height 50
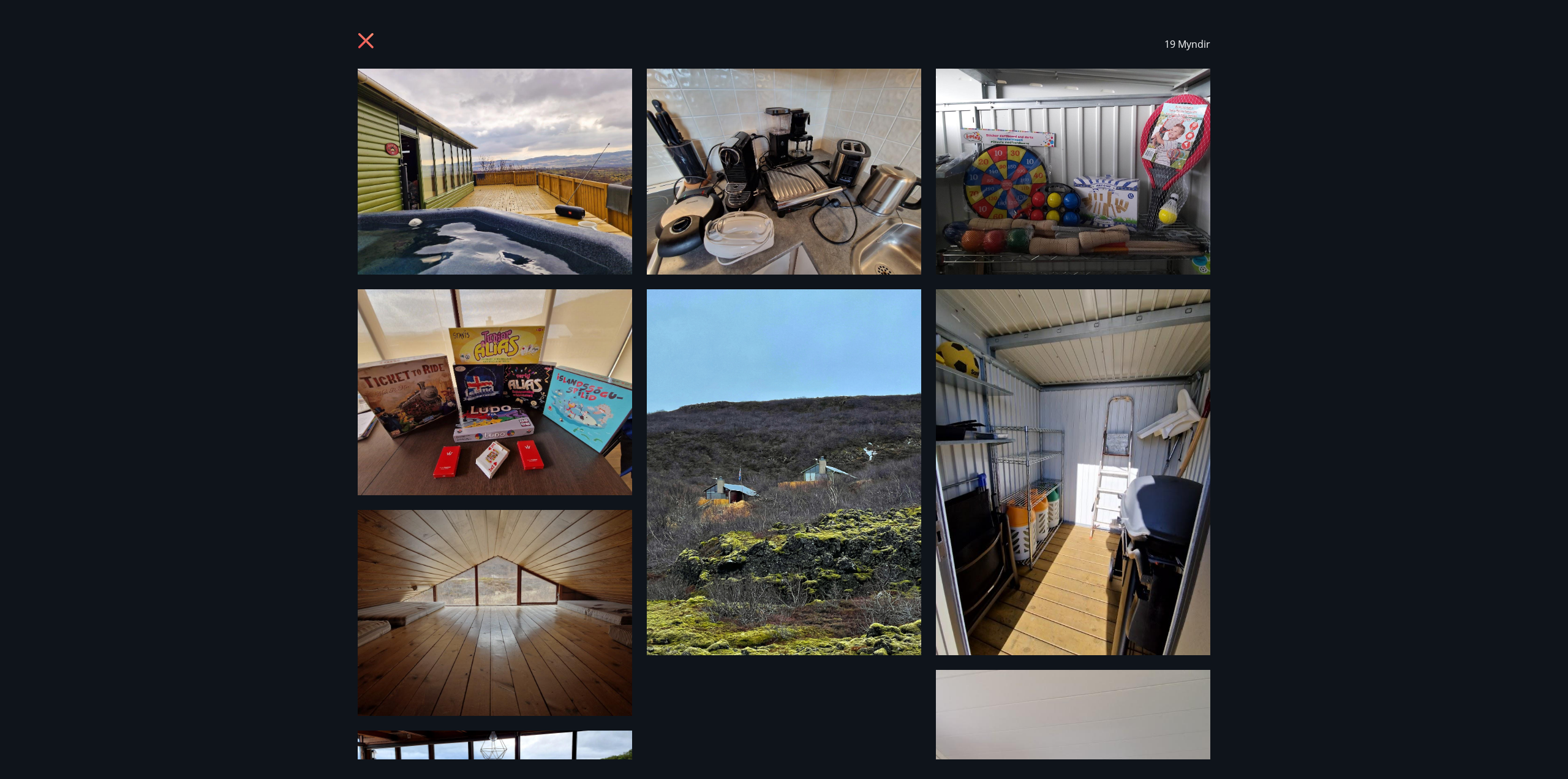
click at [364, 47] on icon at bounding box center [368, 42] width 20 height 20
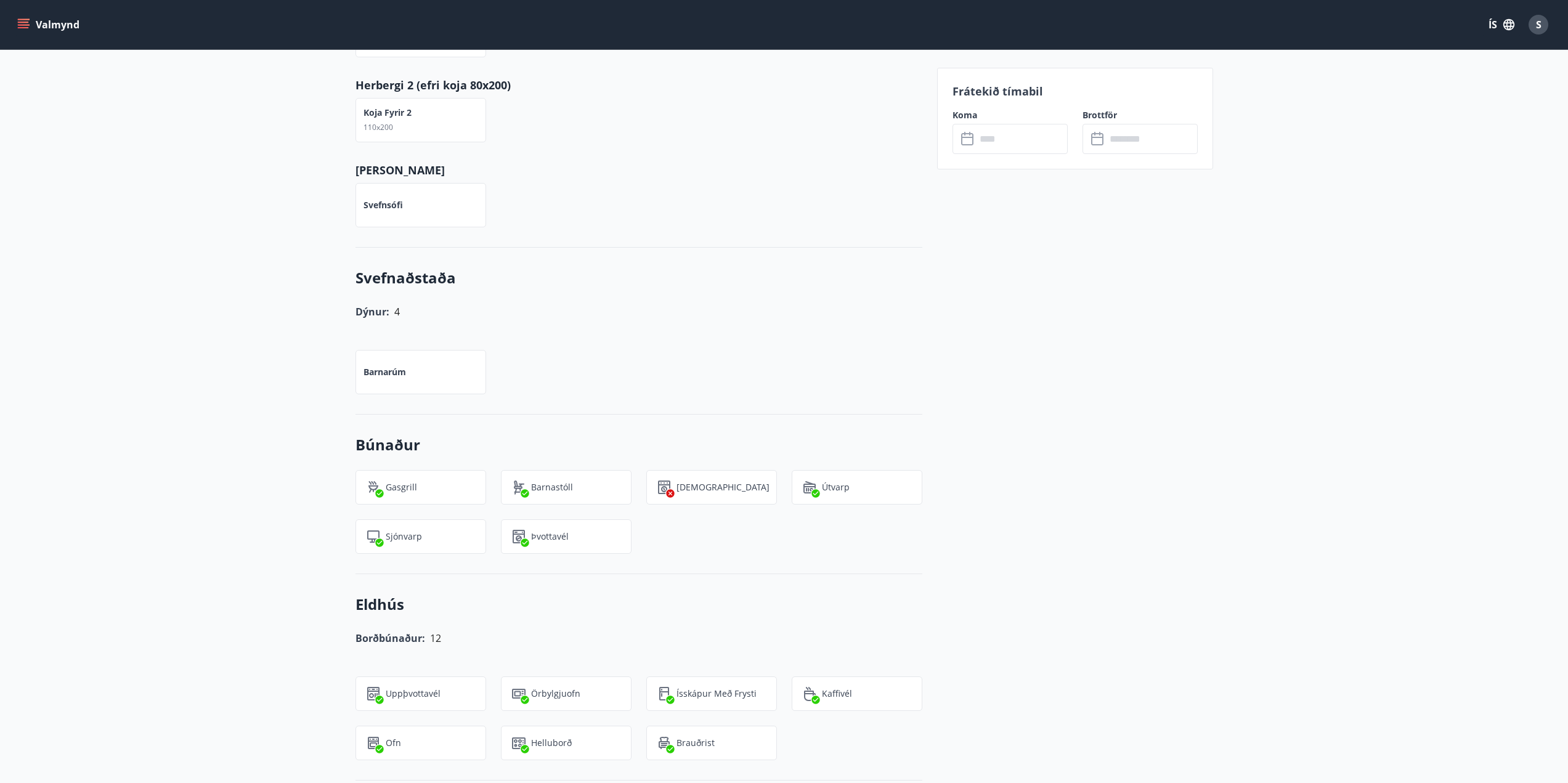
scroll to position [1294, 0]
